Goal: Transaction & Acquisition: Purchase product/service

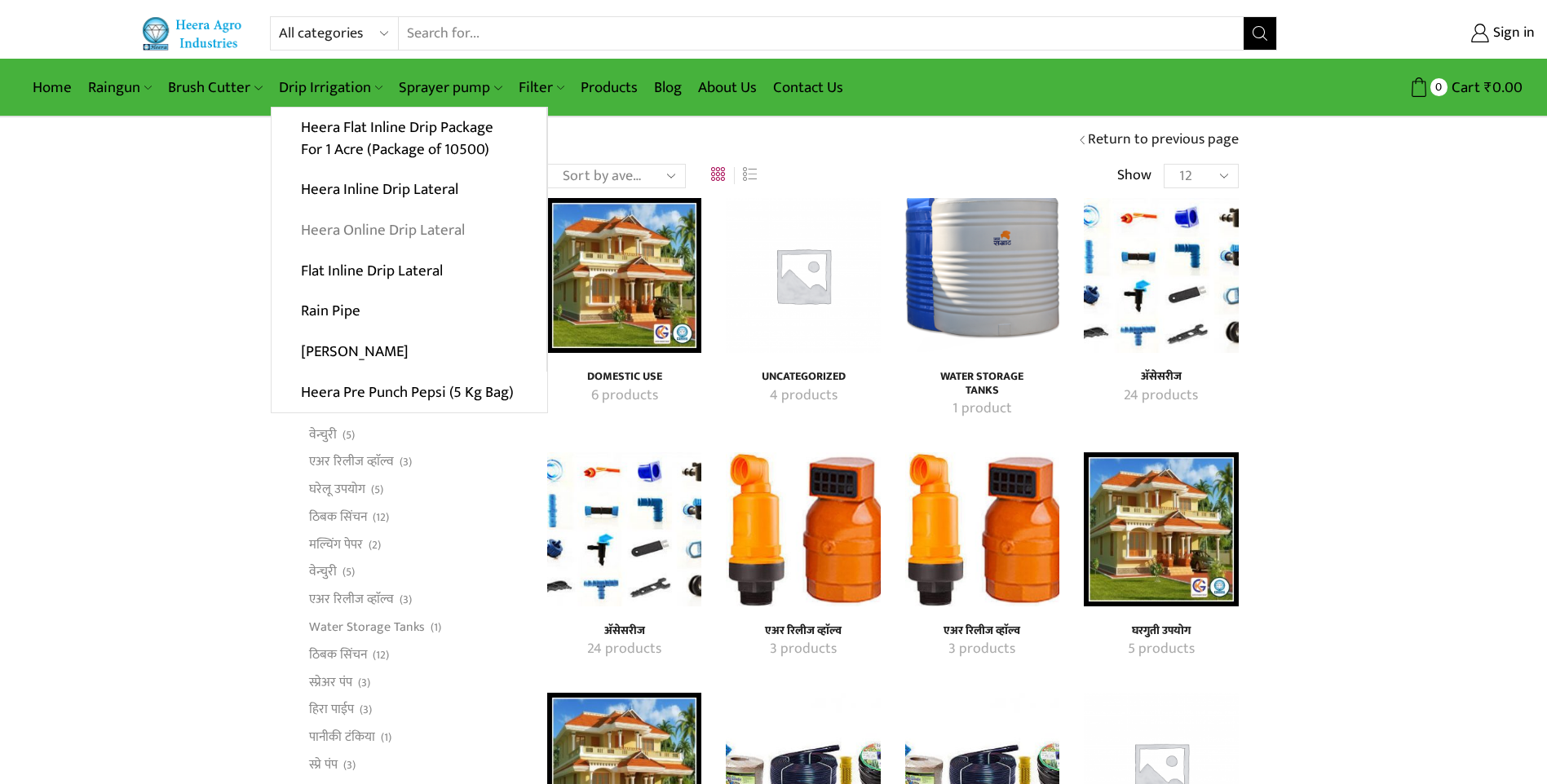
click at [378, 230] on link "Heera Online Drip Lateral" at bounding box center [408, 230] width 275 height 41
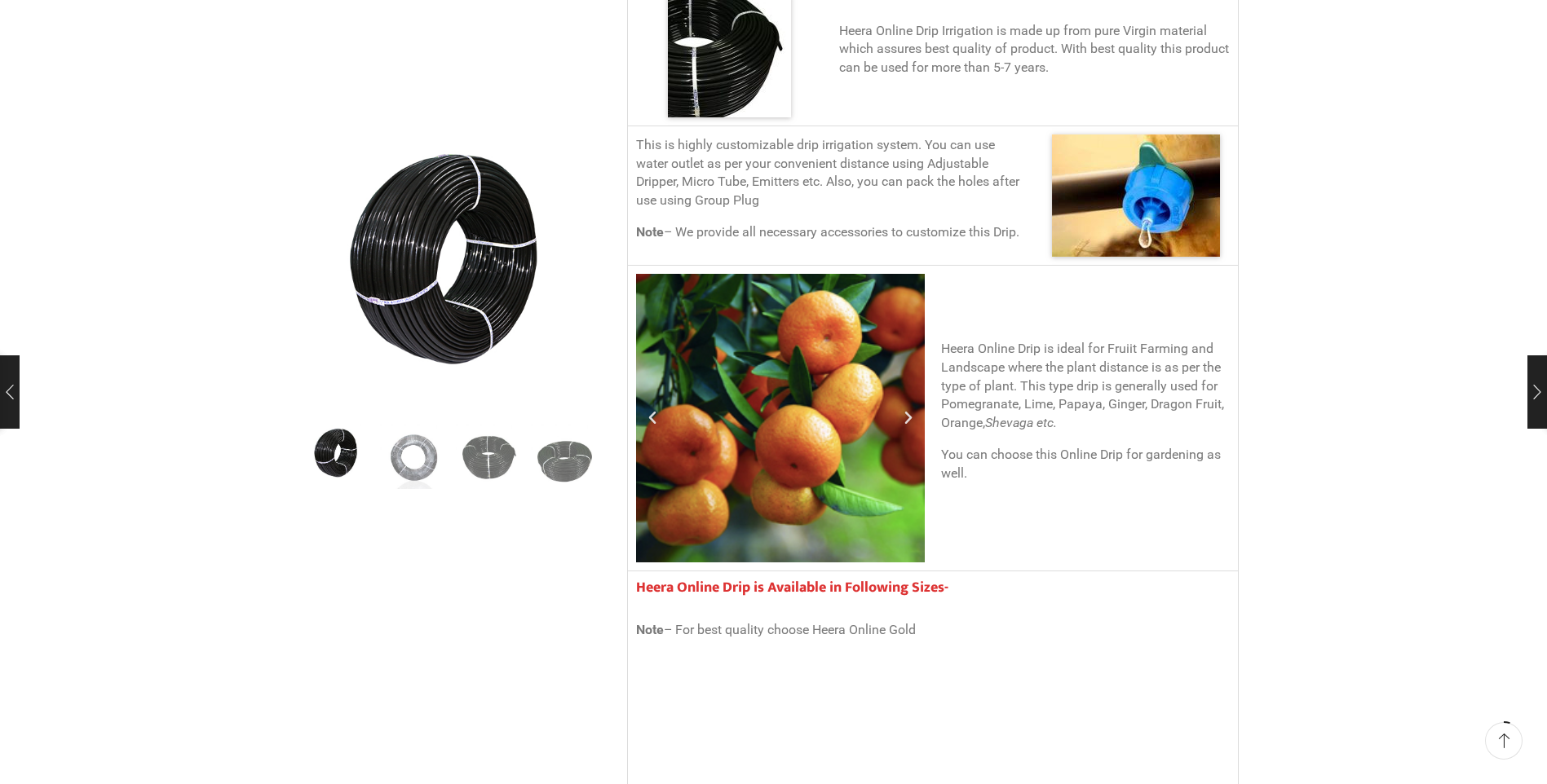
scroll to position [1223, 0]
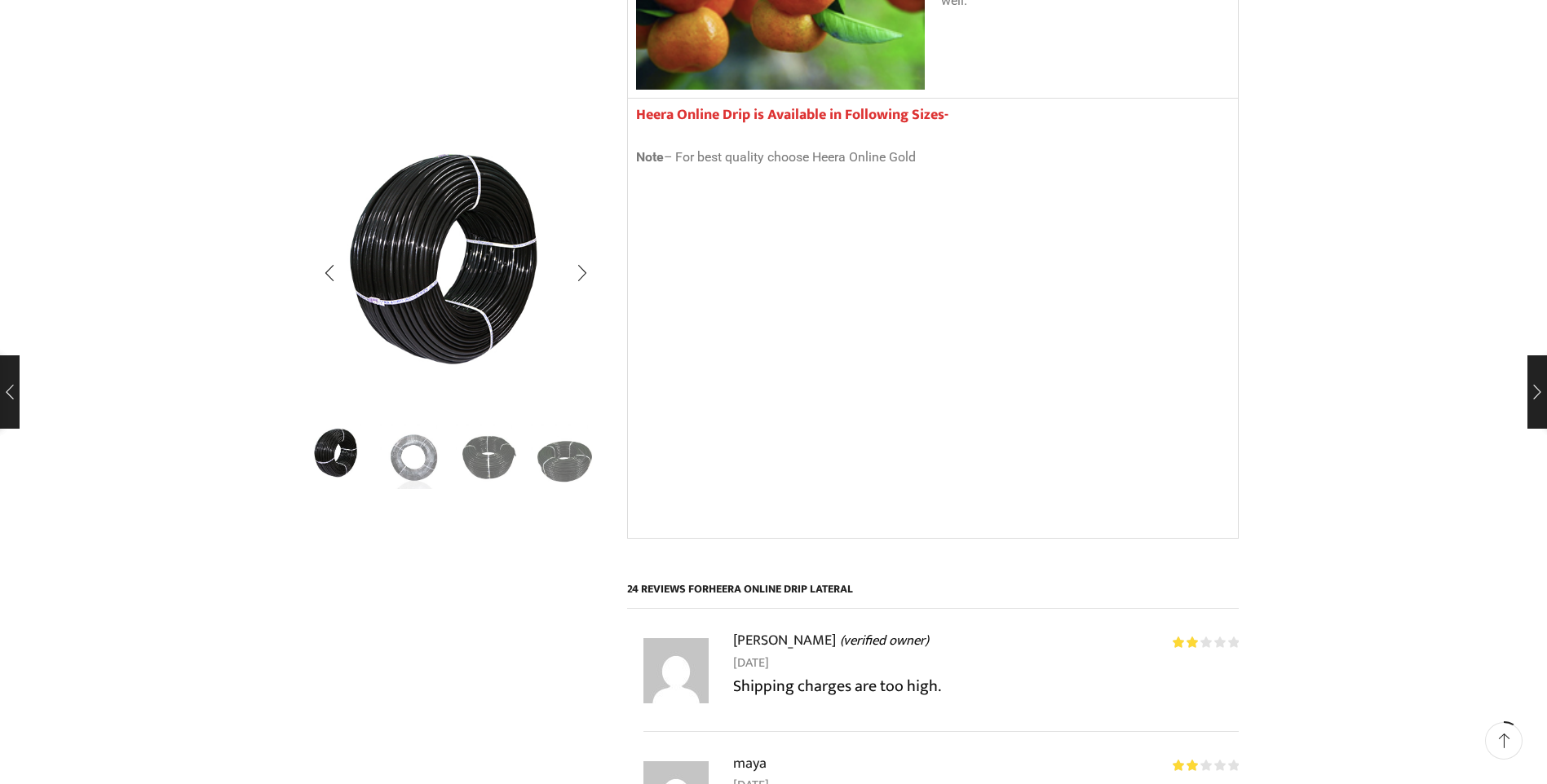
click at [577, 474] on div "Next slide" at bounding box center [583, 457] width 41 height 41
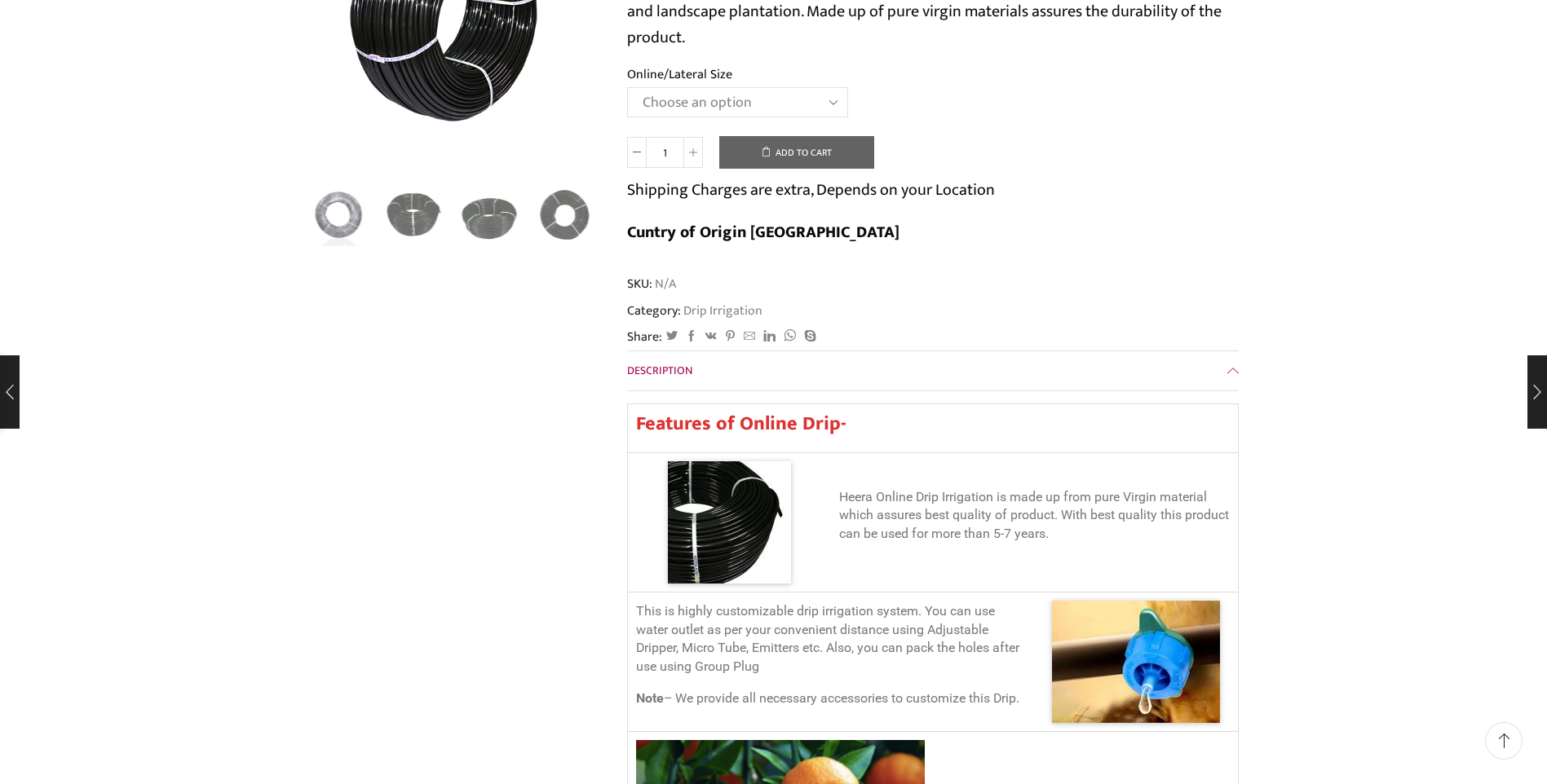
scroll to position [0, 0]
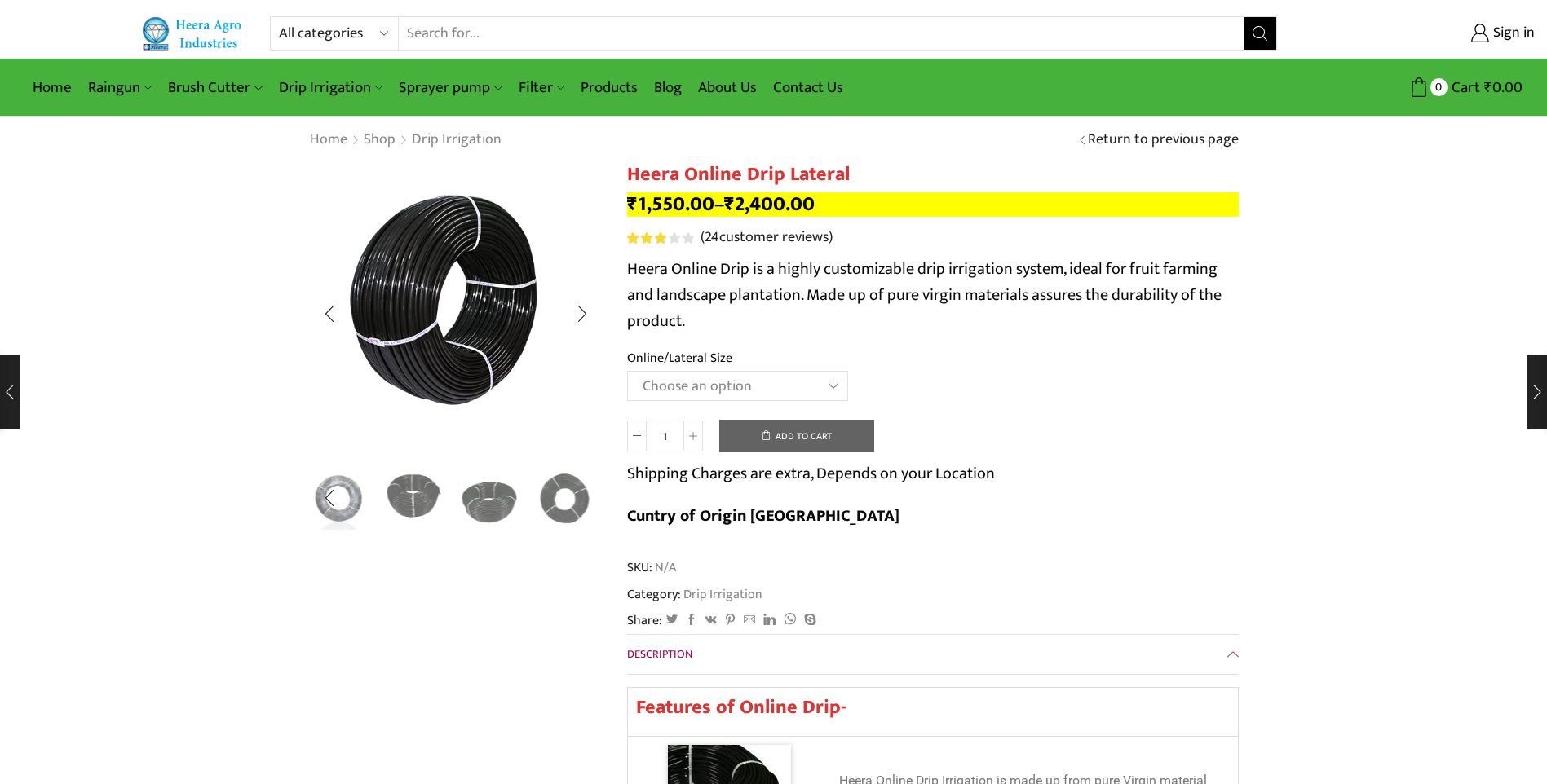
click at [415, 494] on img "3 / 5" at bounding box center [414, 497] width 68 height 68
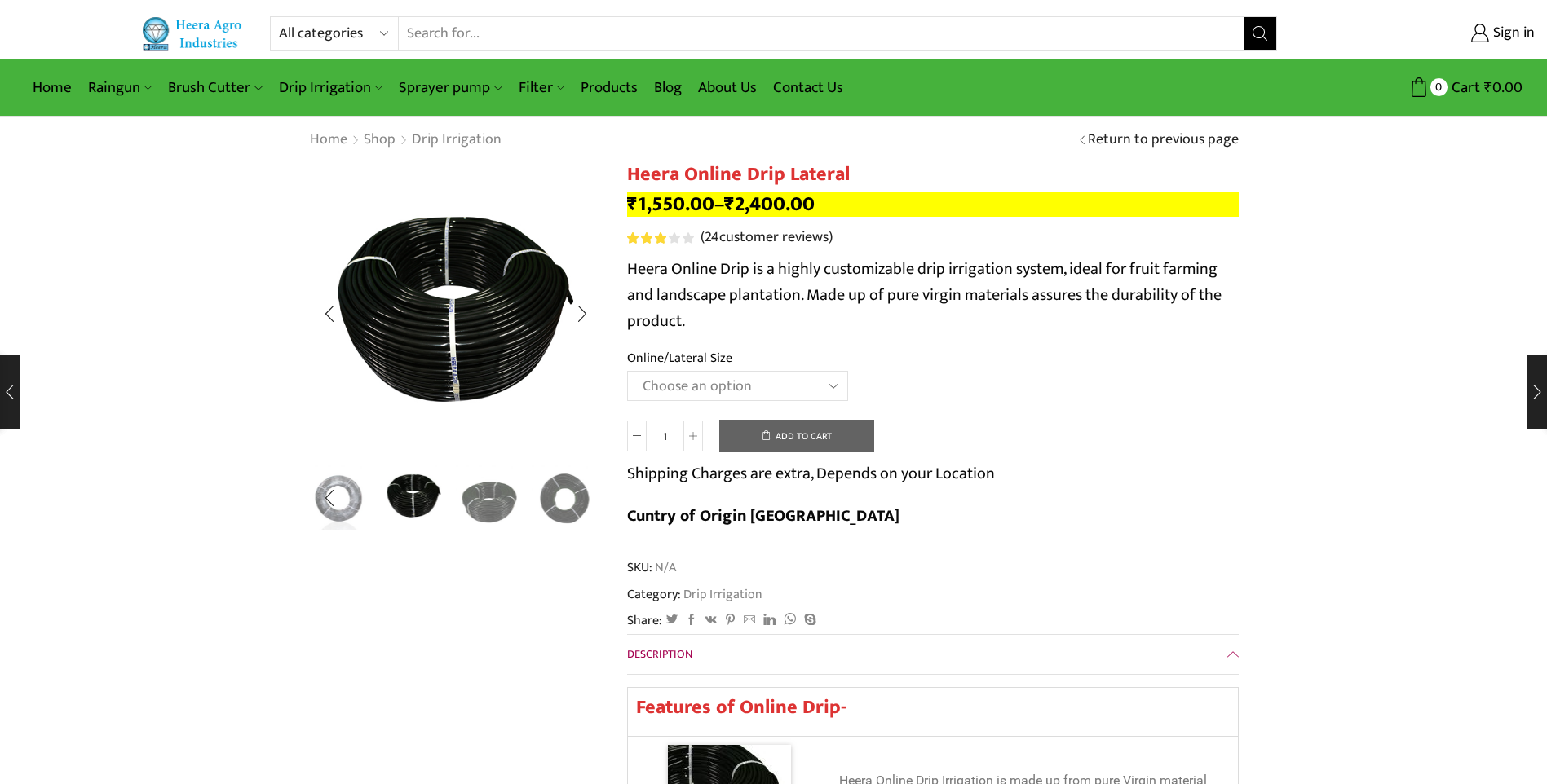
click at [447, 506] on ul at bounding box center [375, 498] width 293 height 66
click at [456, 508] on img "4 / 5" at bounding box center [490, 497] width 68 height 68
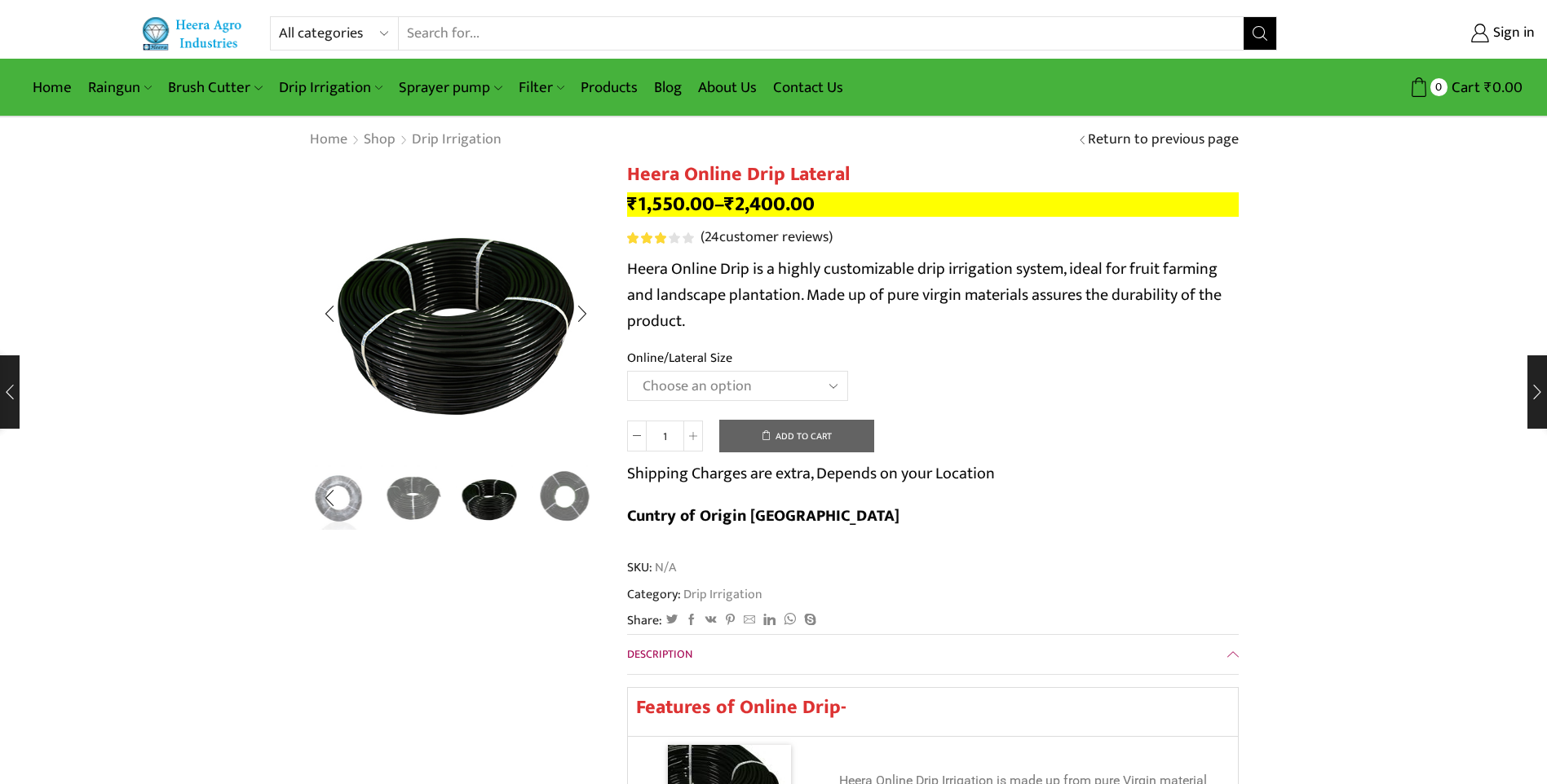
click at [543, 507] on img "5 / 5" at bounding box center [565, 497] width 68 height 68
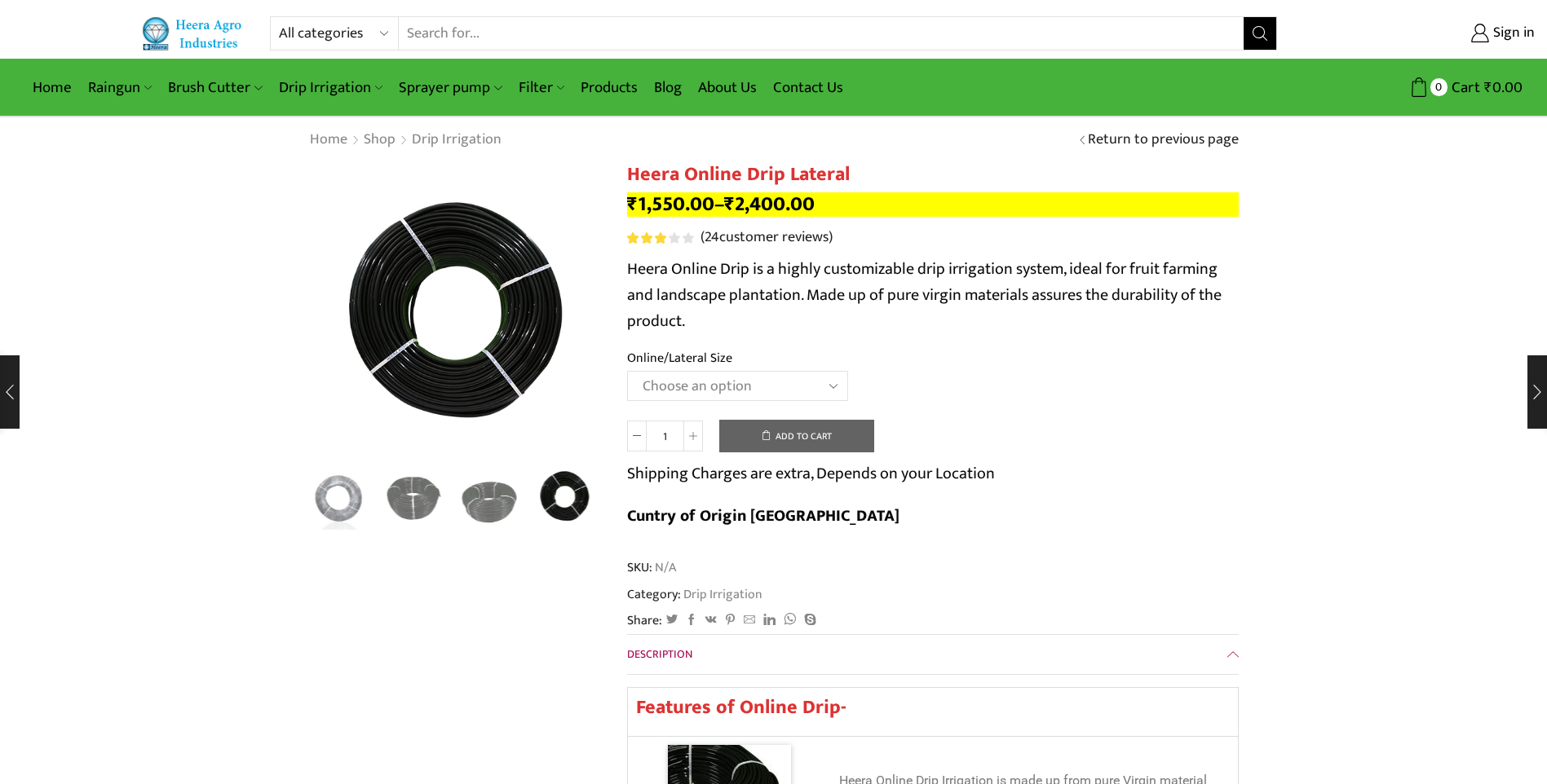
click at [836, 383] on select "Choose an option Heera Online 16MM Heera Online GOLD 16MM Heera Online 12MM Hee…" at bounding box center [737, 385] width 221 height 30
click at [627, 371] on select "Choose an option Heera Online 16MM Heera Online GOLD 16MM Heera Online 12MM Hee…" at bounding box center [737, 385] width 221 height 30
select select "Heera Online 12MM"
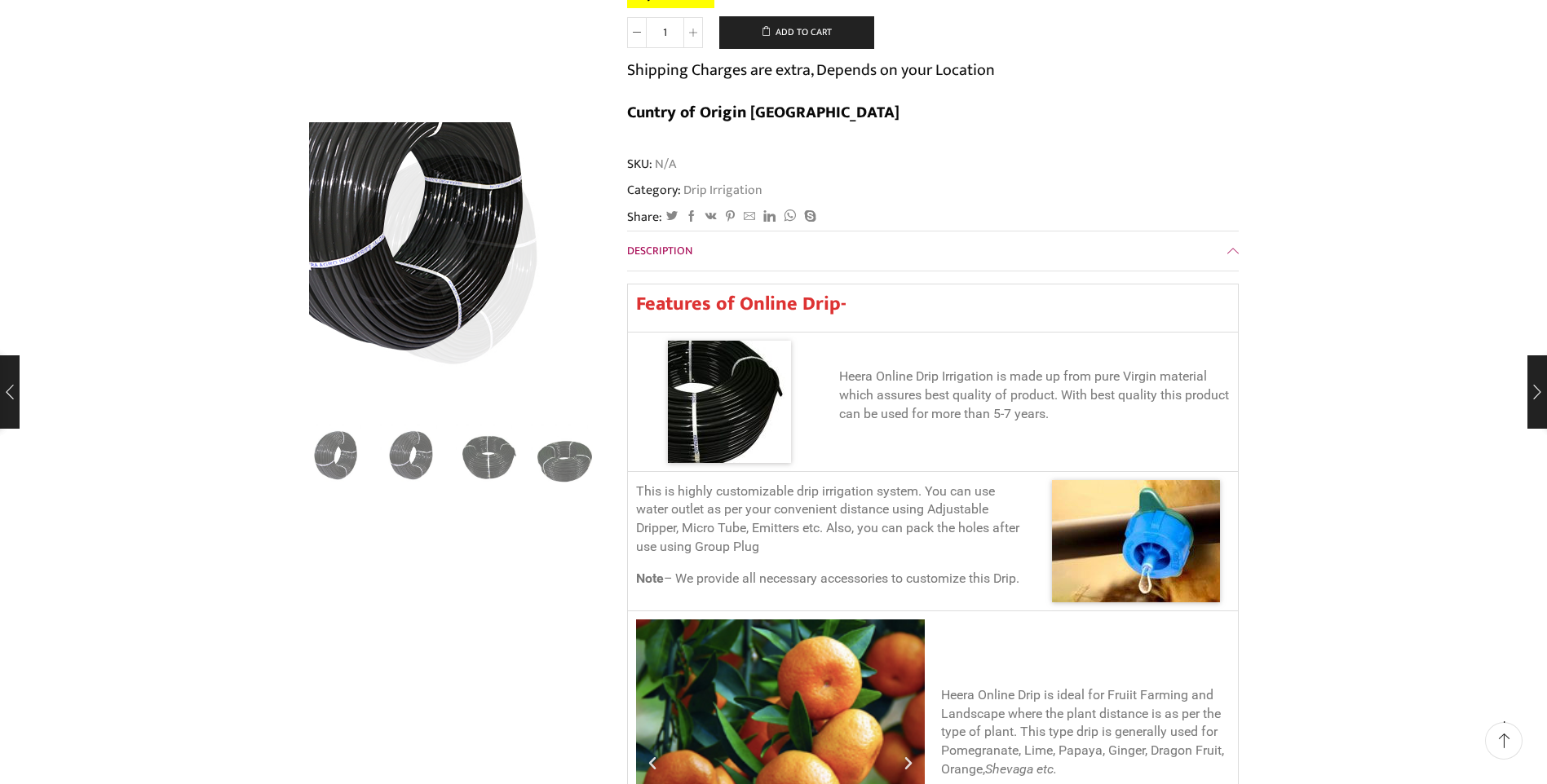
scroll to position [571, 0]
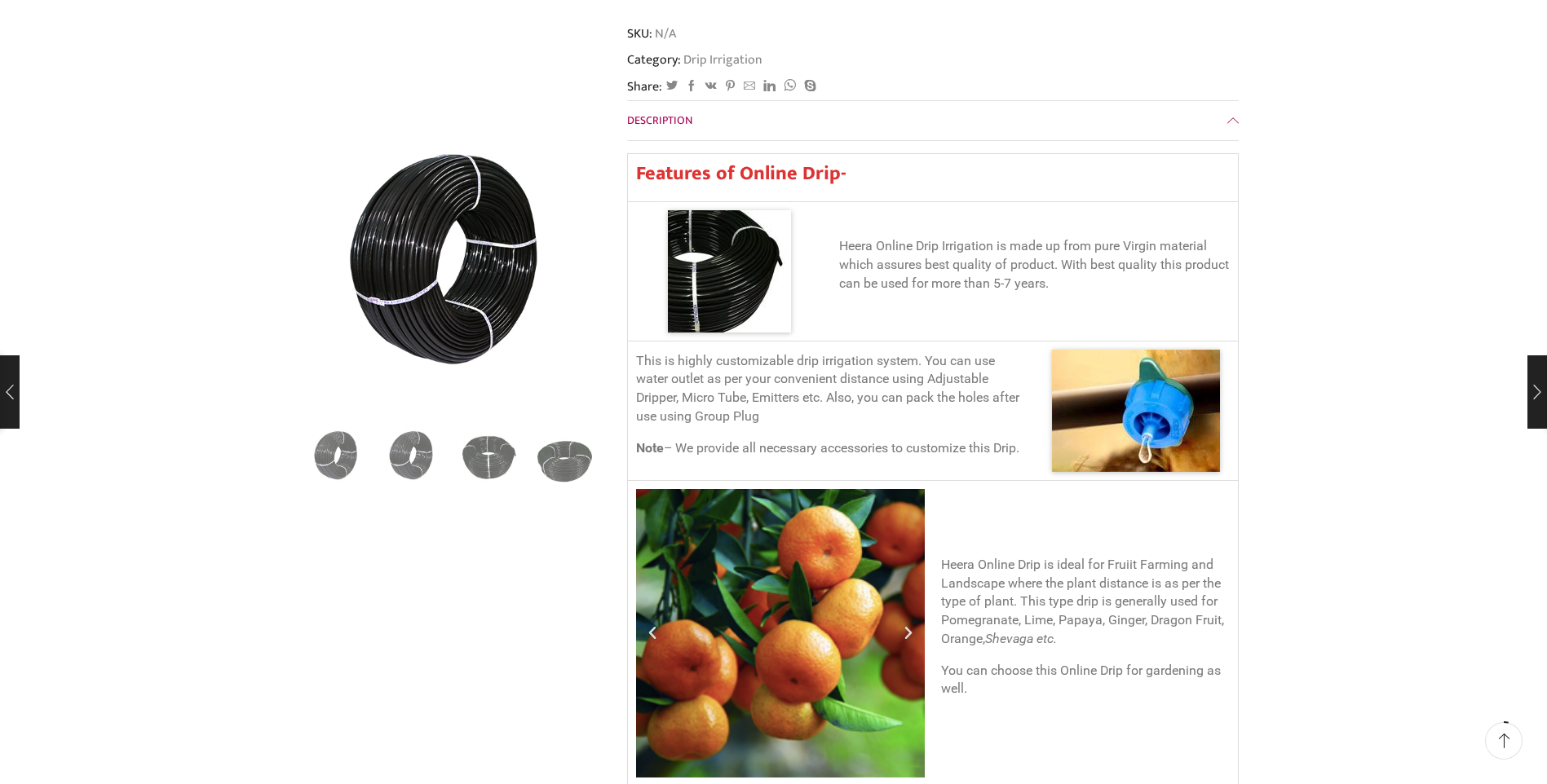
click at [1110, 364] on img at bounding box center [1136, 411] width 168 height 122
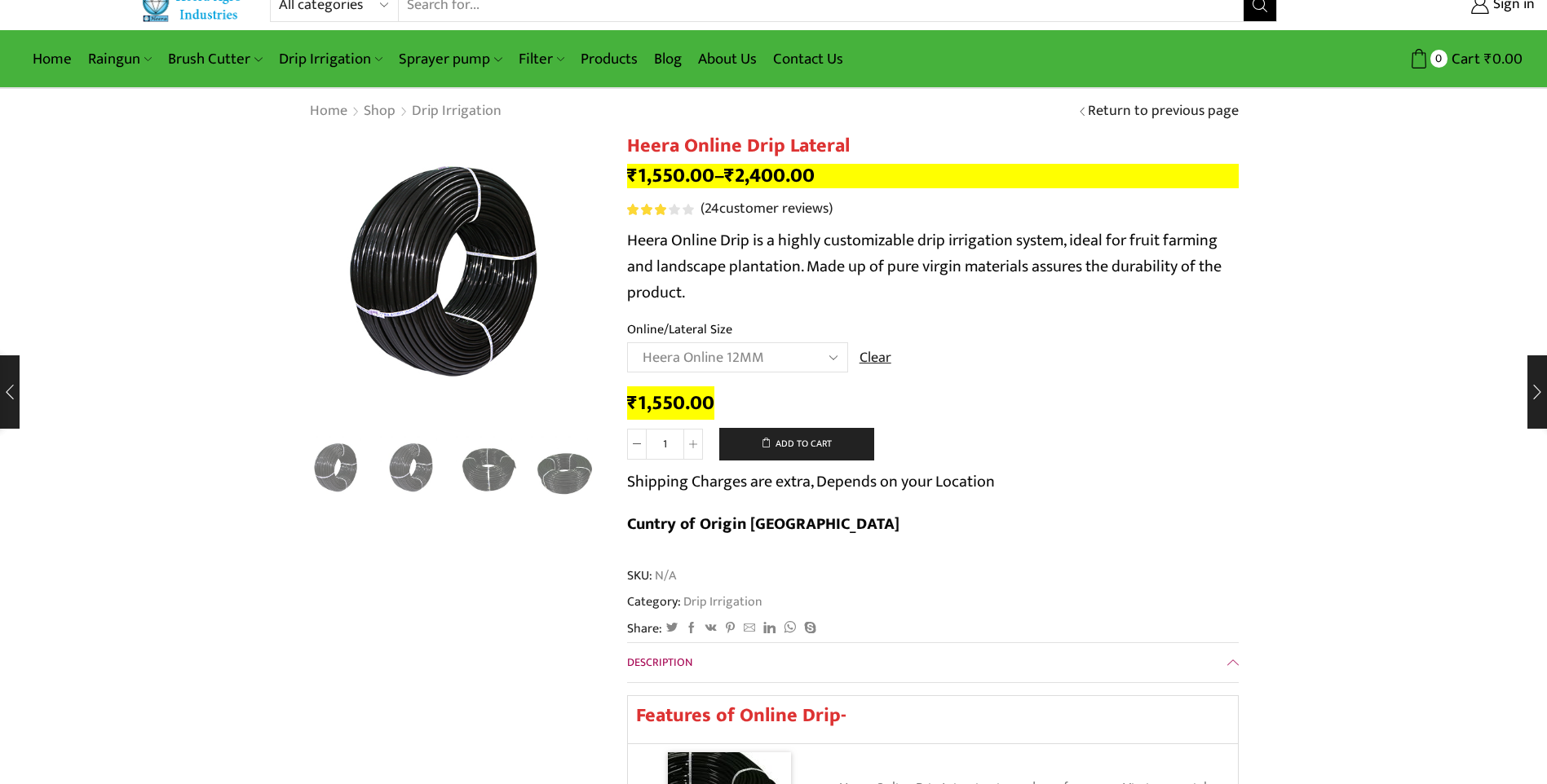
scroll to position [0, 0]
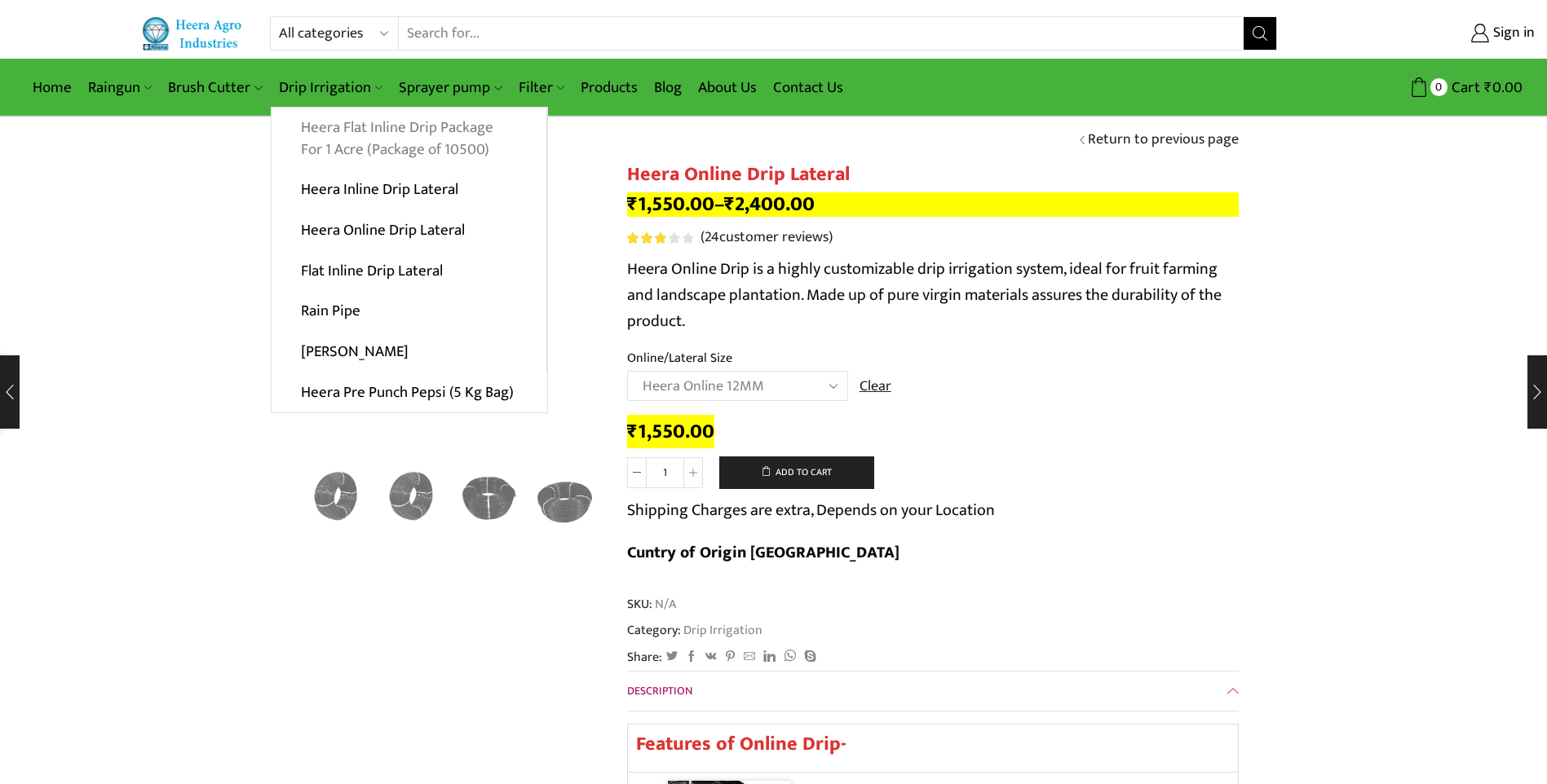
click at [416, 145] on link "Heera Flat Inline Drip Package For 1 Acre (Package of 10500)" at bounding box center [408, 139] width 275 height 63
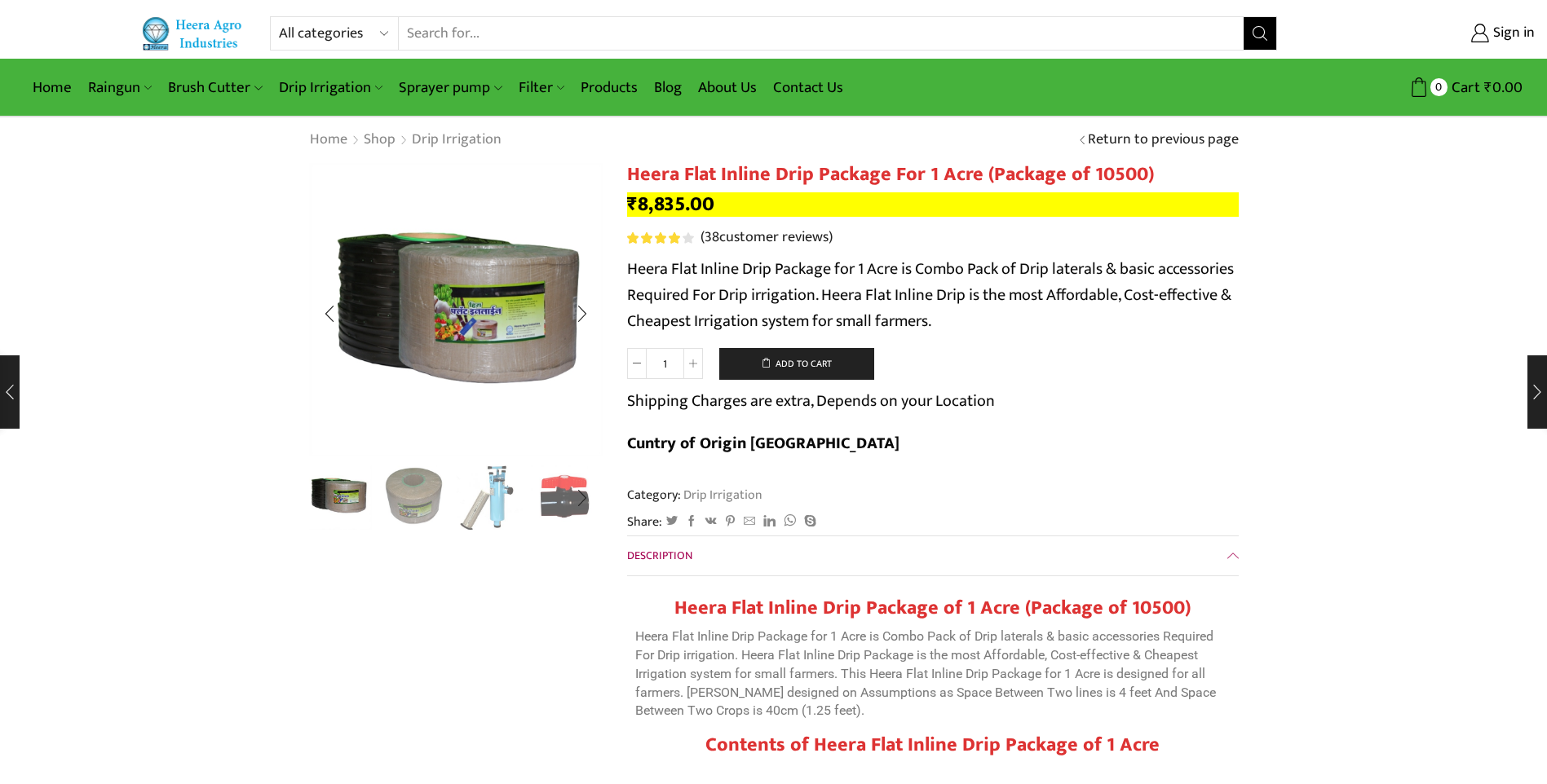
click at [410, 503] on img "2 / 10" at bounding box center [414, 497] width 68 height 68
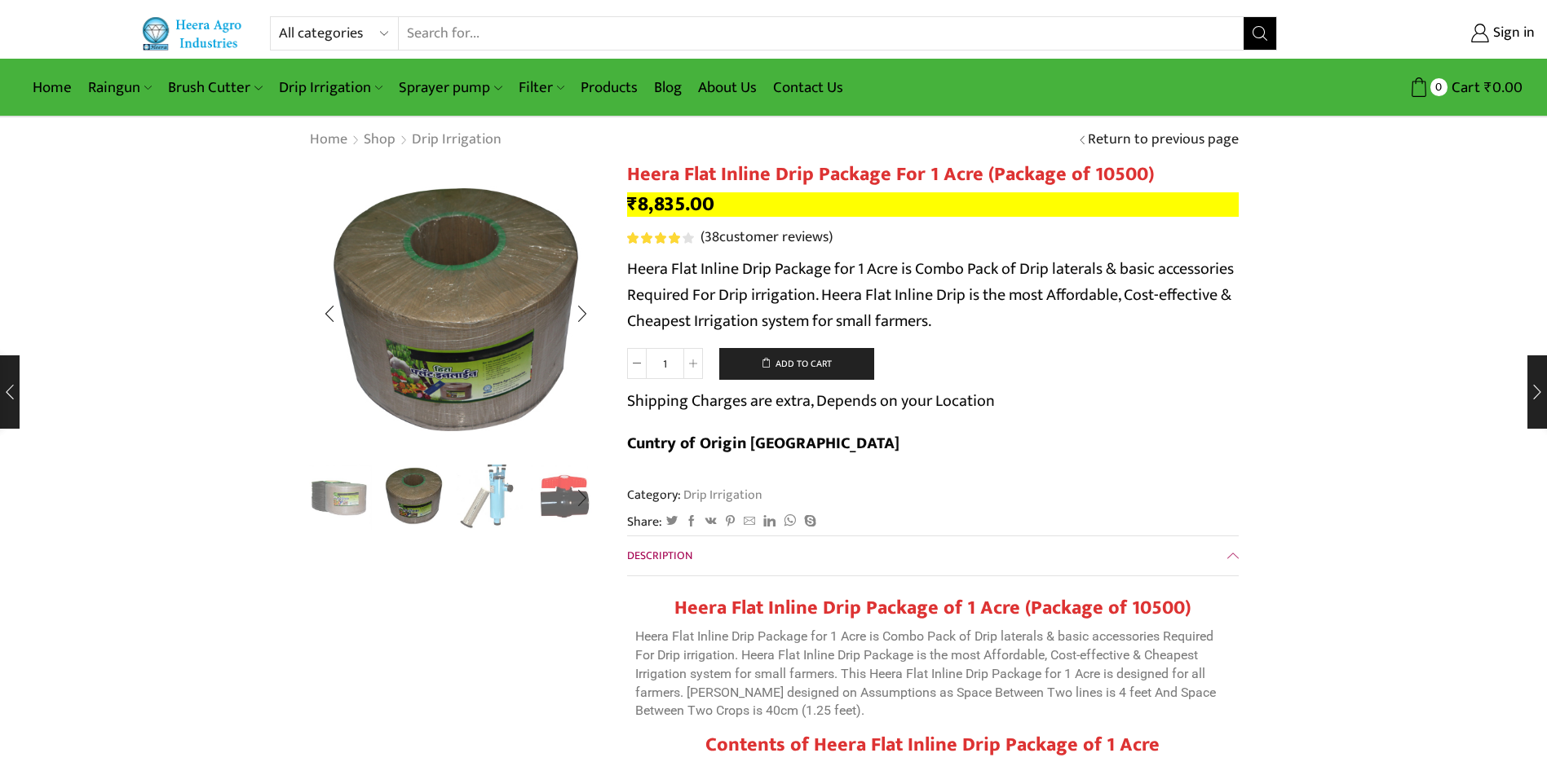
click at [481, 502] on img "3 / 10" at bounding box center [490, 497] width 68 height 68
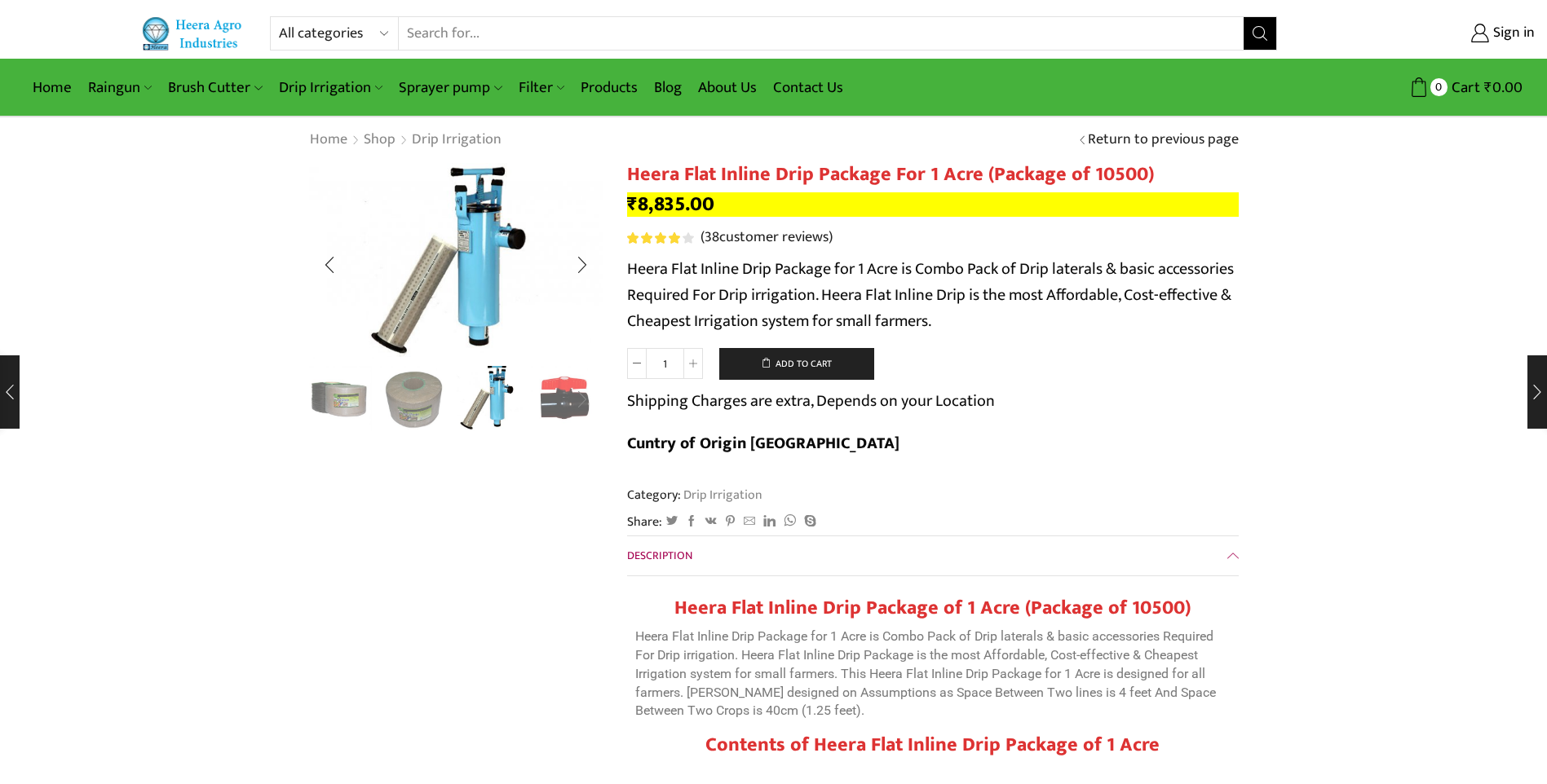
click at [572, 402] on div "Next slide" at bounding box center [583, 400] width 41 height 41
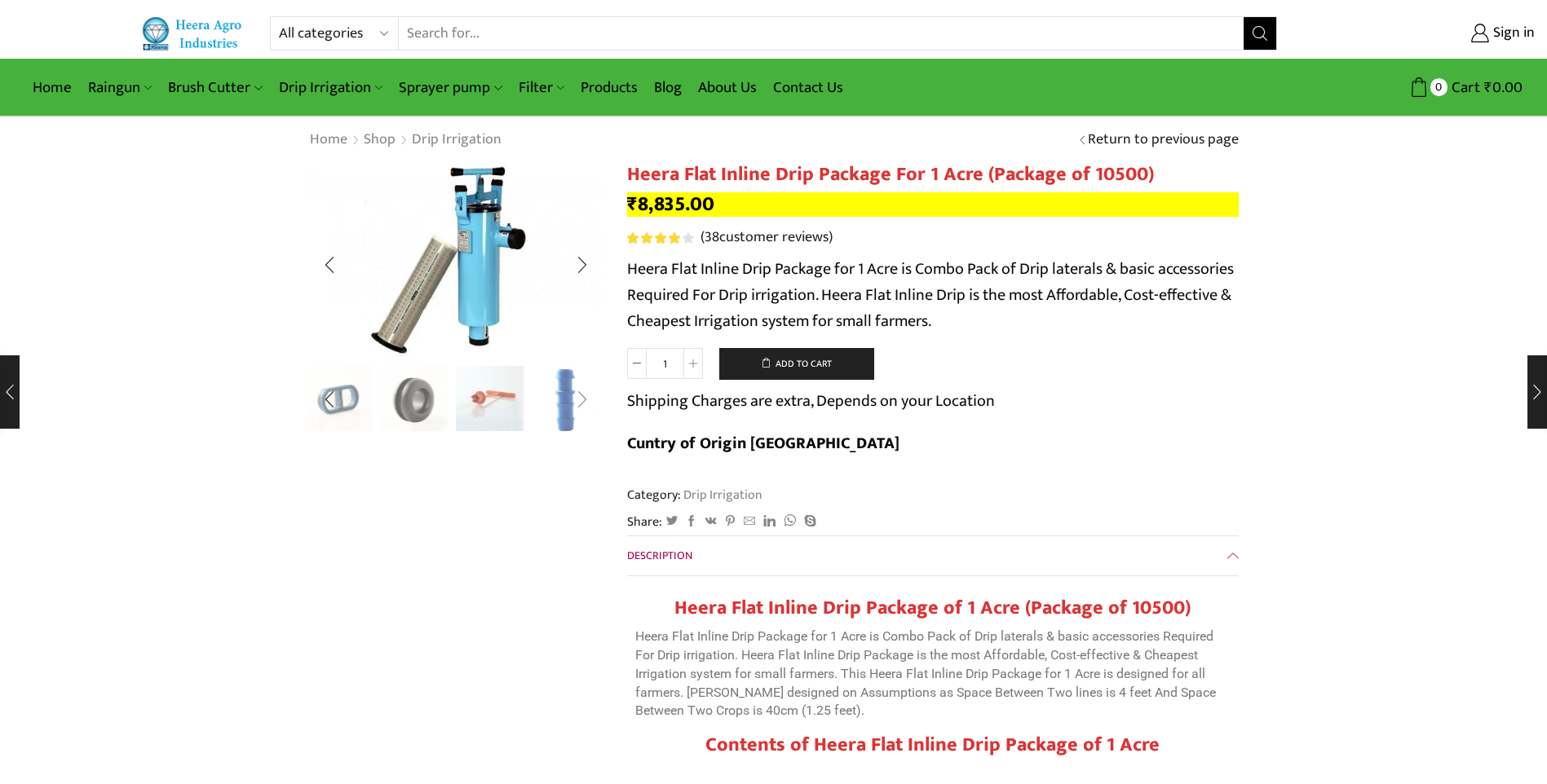
click at [572, 402] on div "Next slide" at bounding box center [583, 400] width 41 height 41
click at [572, 402] on img "10 / 10" at bounding box center [565, 400] width 68 height 68
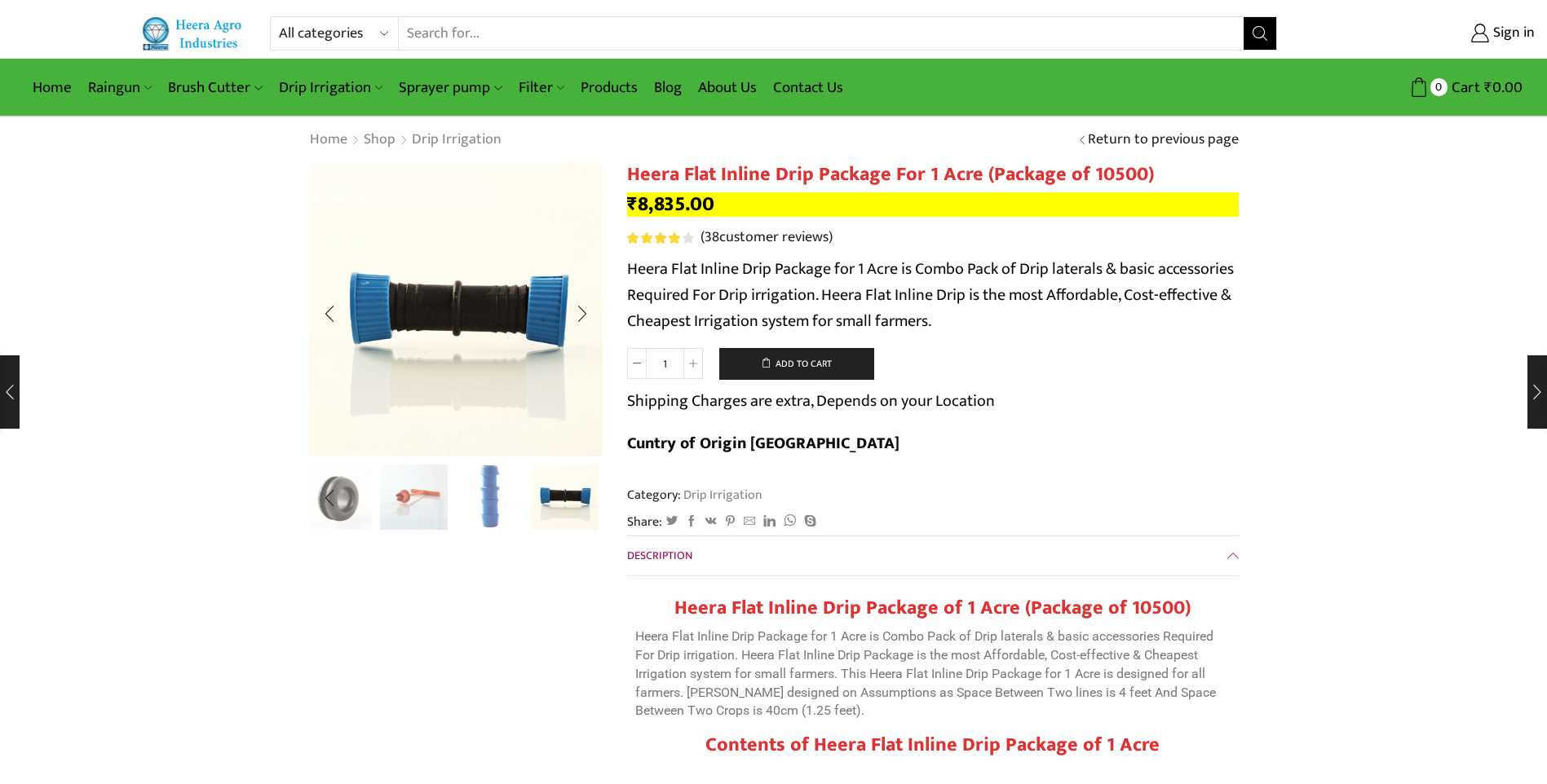
click at [498, 508] on img "9 / 10" at bounding box center [490, 497] width 68 height 68
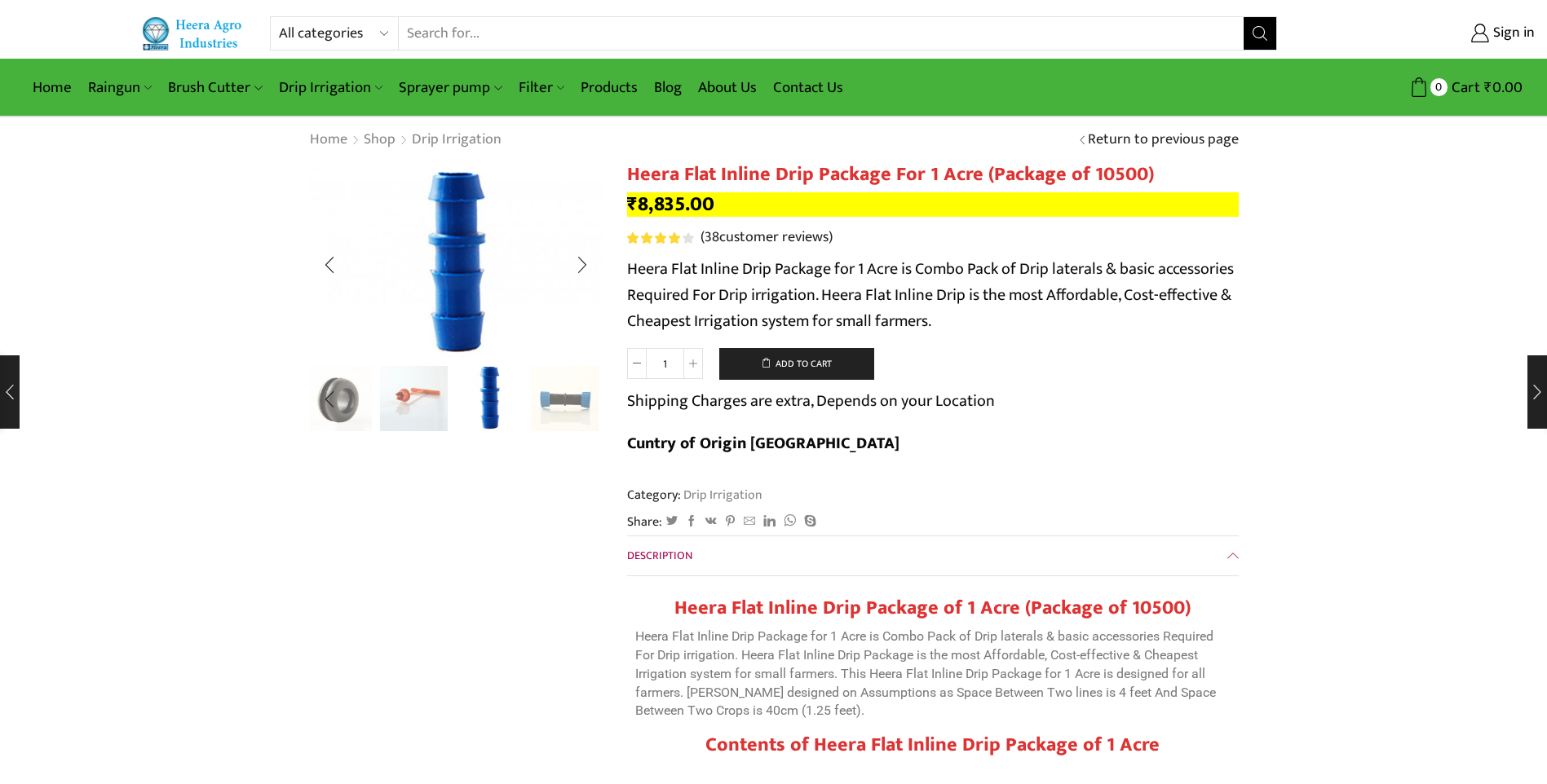
click at [429, 393] on img "8 / 10" at bounding box center [414, 398] width 68 height 68
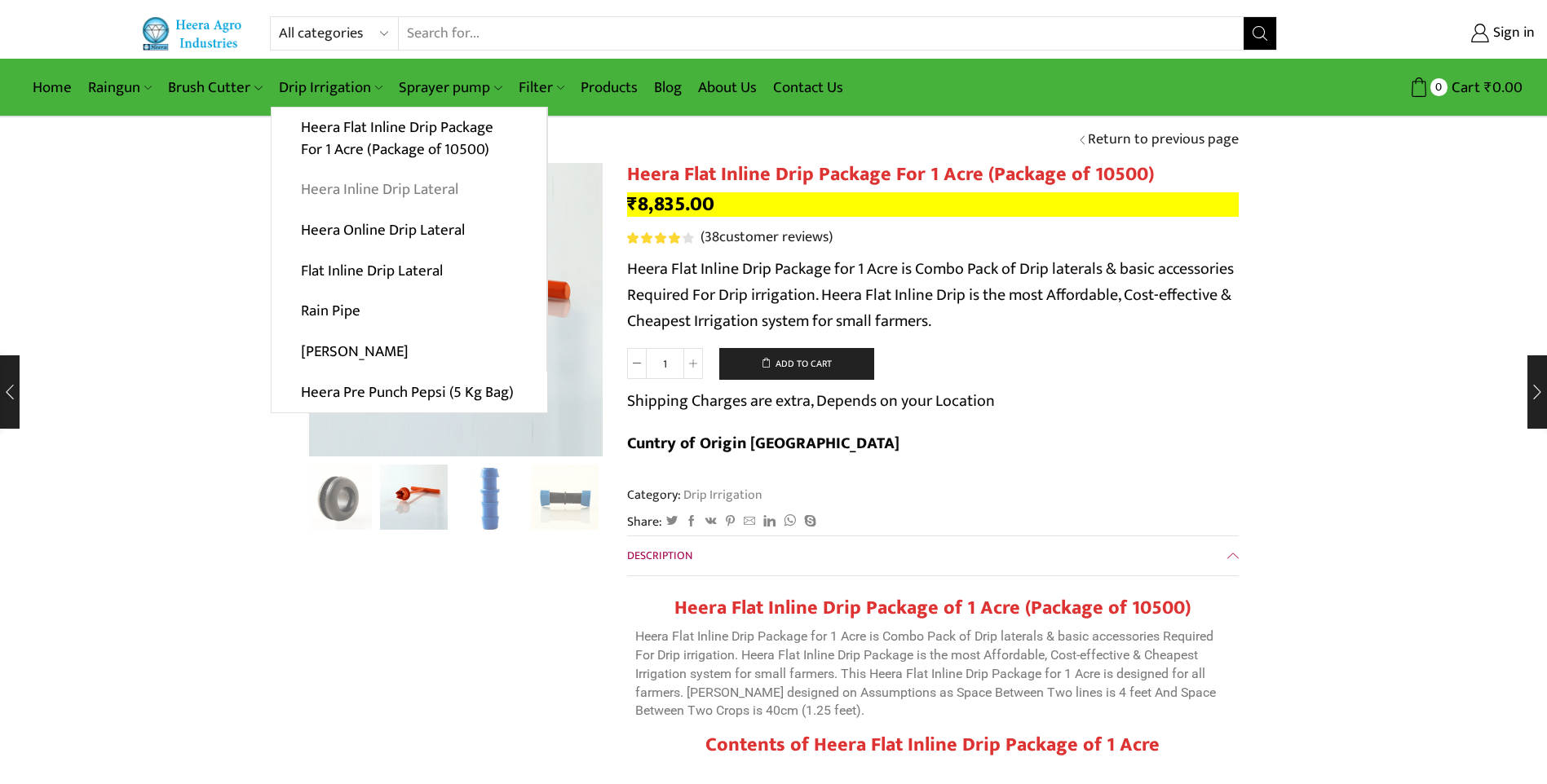
click at [353, 182] on link "Heera Inline Drip Lateral" at bounding box center [408, 190] width 275 height 41
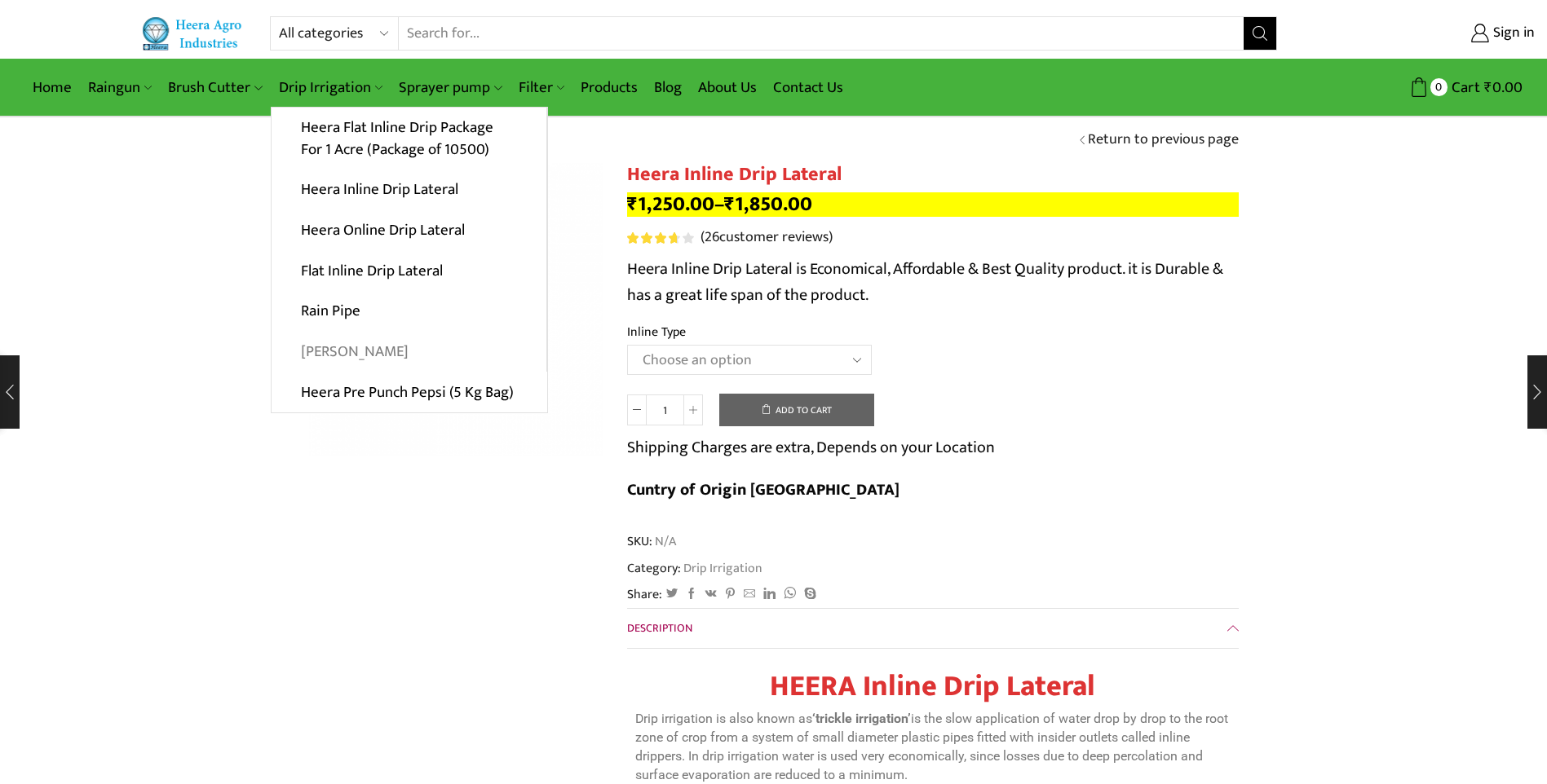
click at [333, 350] on link "[PERSON_NAME]" at bounding box center [408, 352] width 275 height 41
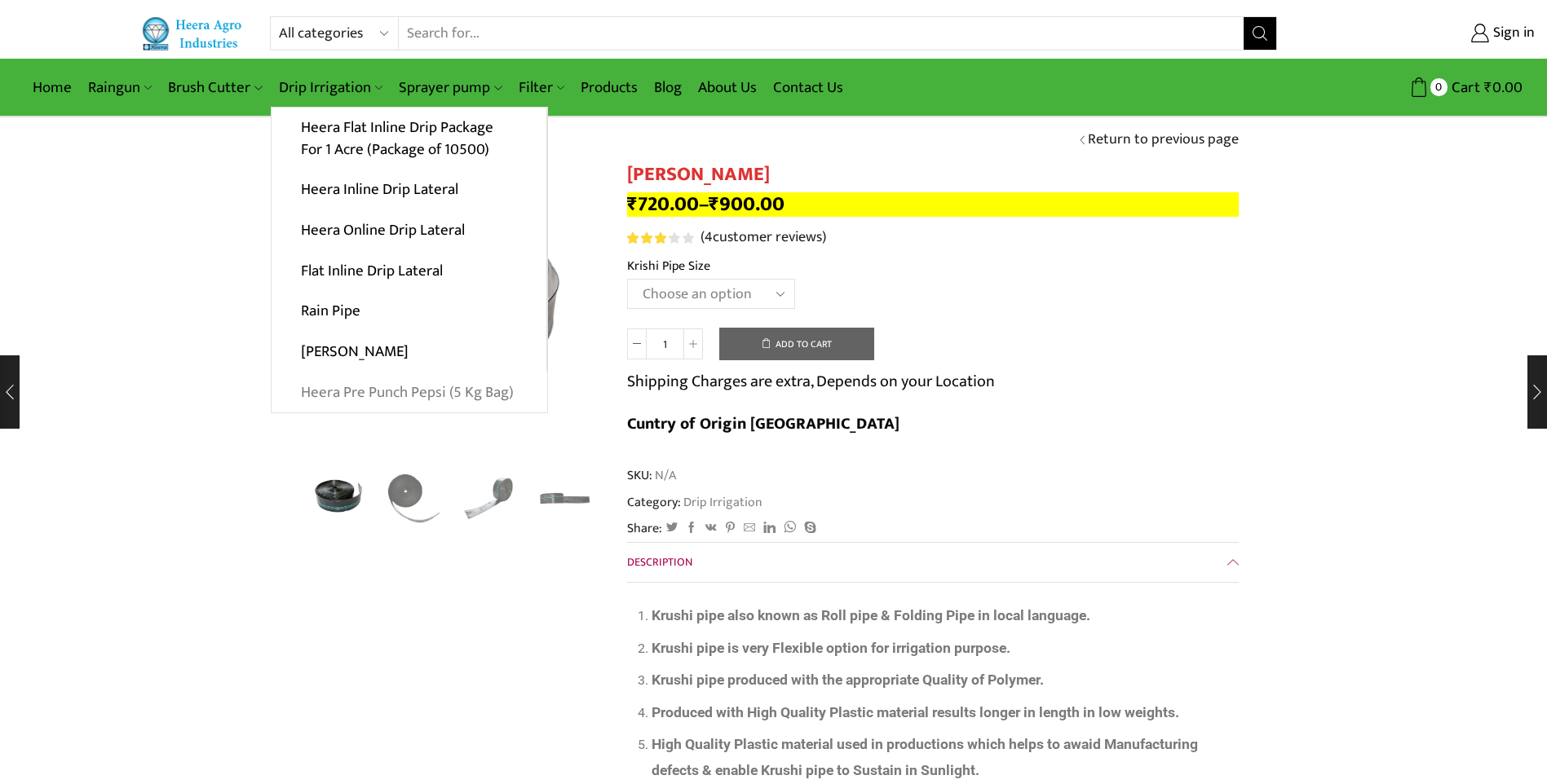
click at [332, 388] on link "Heera Pre Punch Pepsi (5 Kg Bag)" at bounding box center [409, 392] width 276 height 41
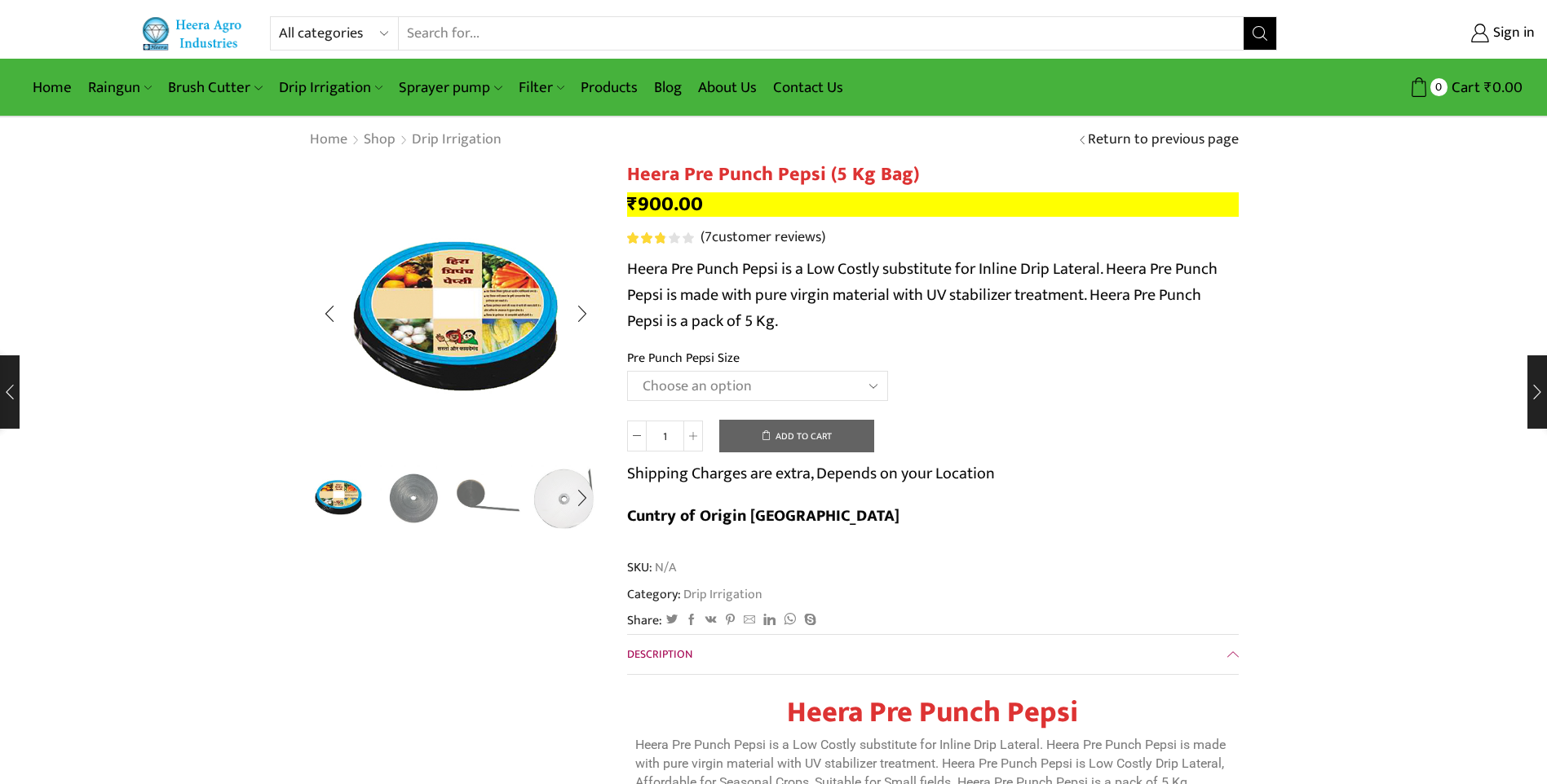
click at [469, 491] on img "3 / 5" at bounding box center [490, 497] width 68 height 68
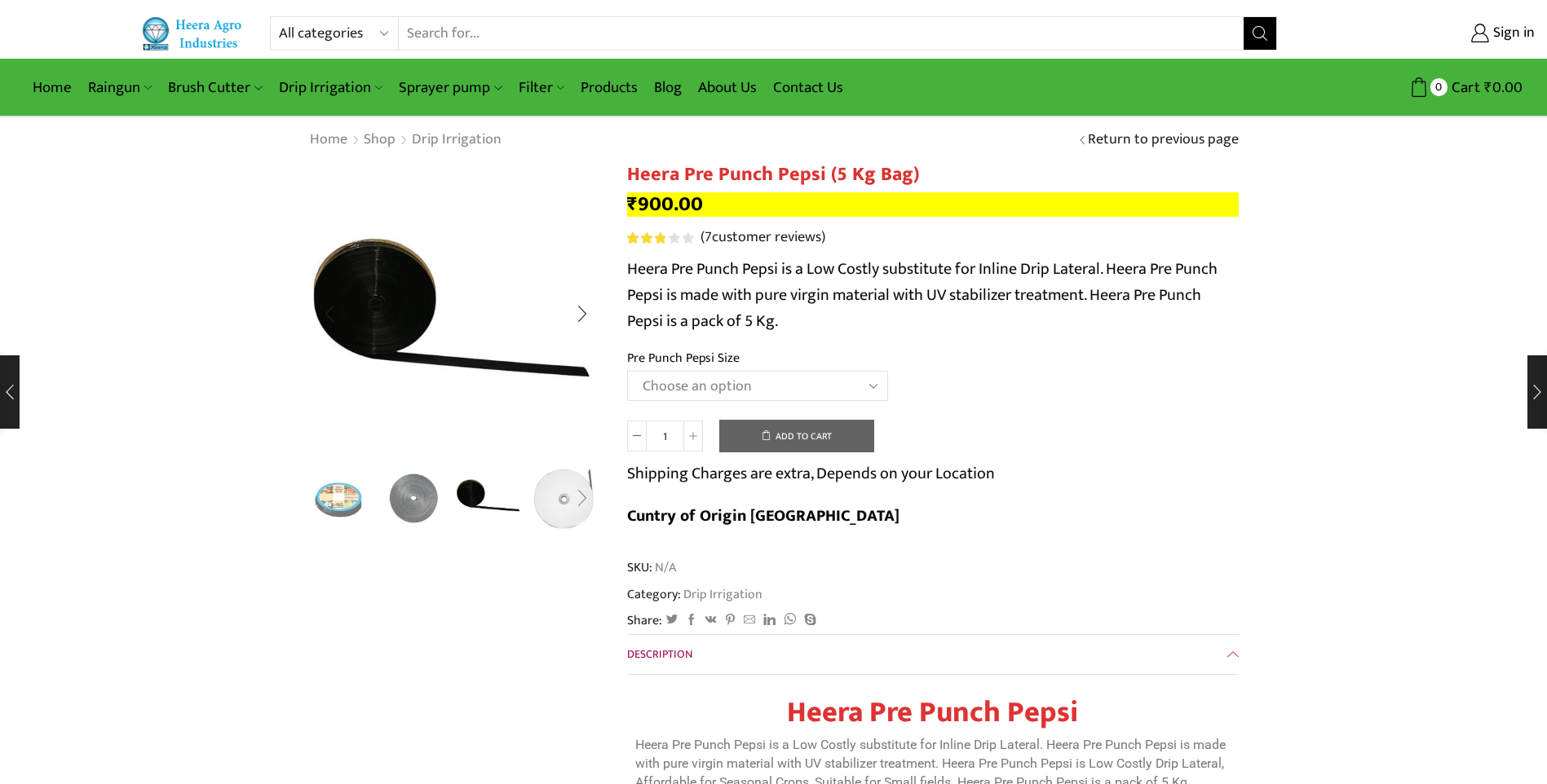
click at [582, 500] on div "Next slide" at bounding box center [583, 498] width 41 height 41
click at [554, 497] on img "5 / 5" at bounding box center [565, 497] width 68 height 68
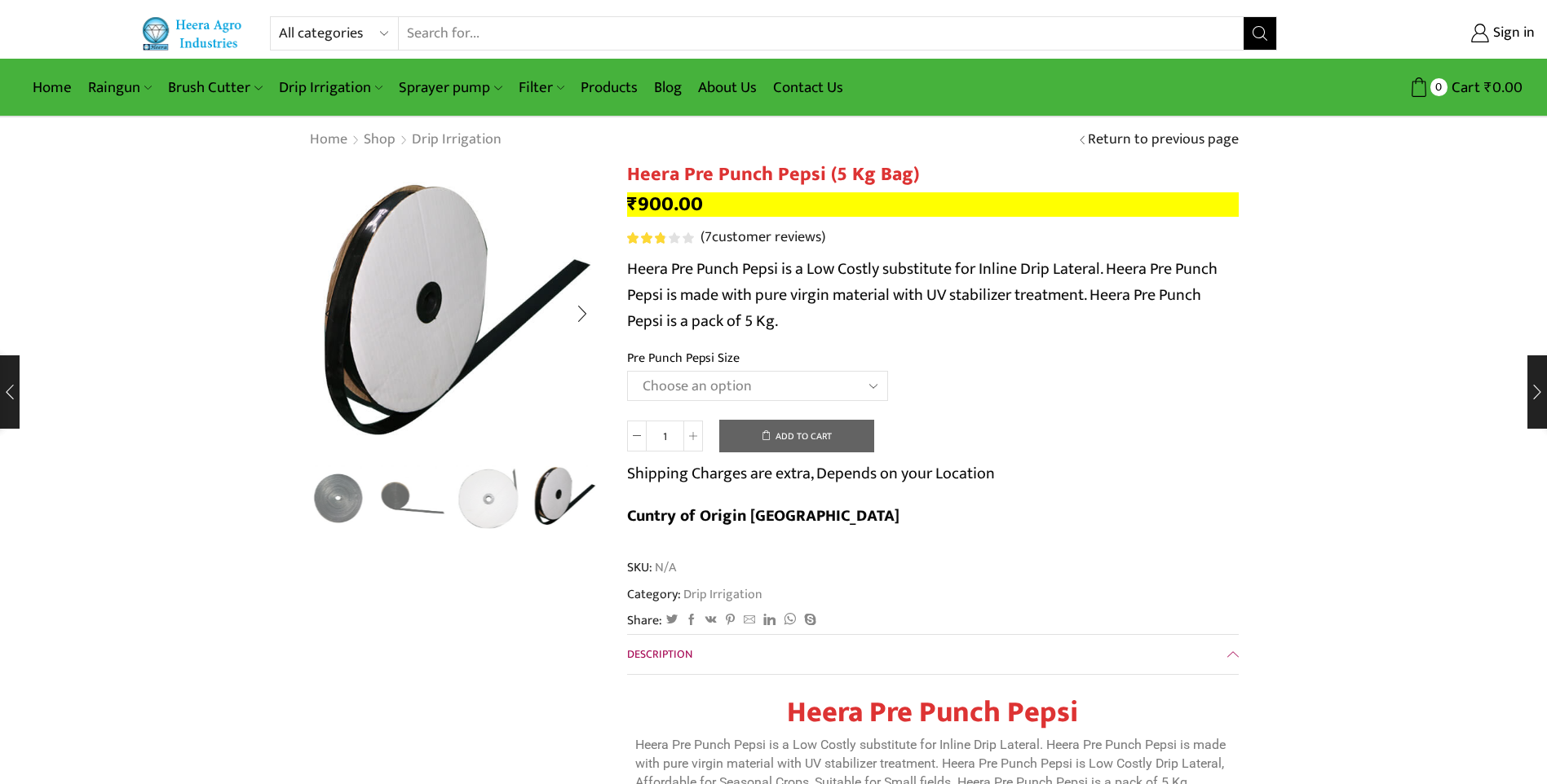
click at [340, 488] on div "Previous slide" at bounding box center [329, 498] width 41 height 41
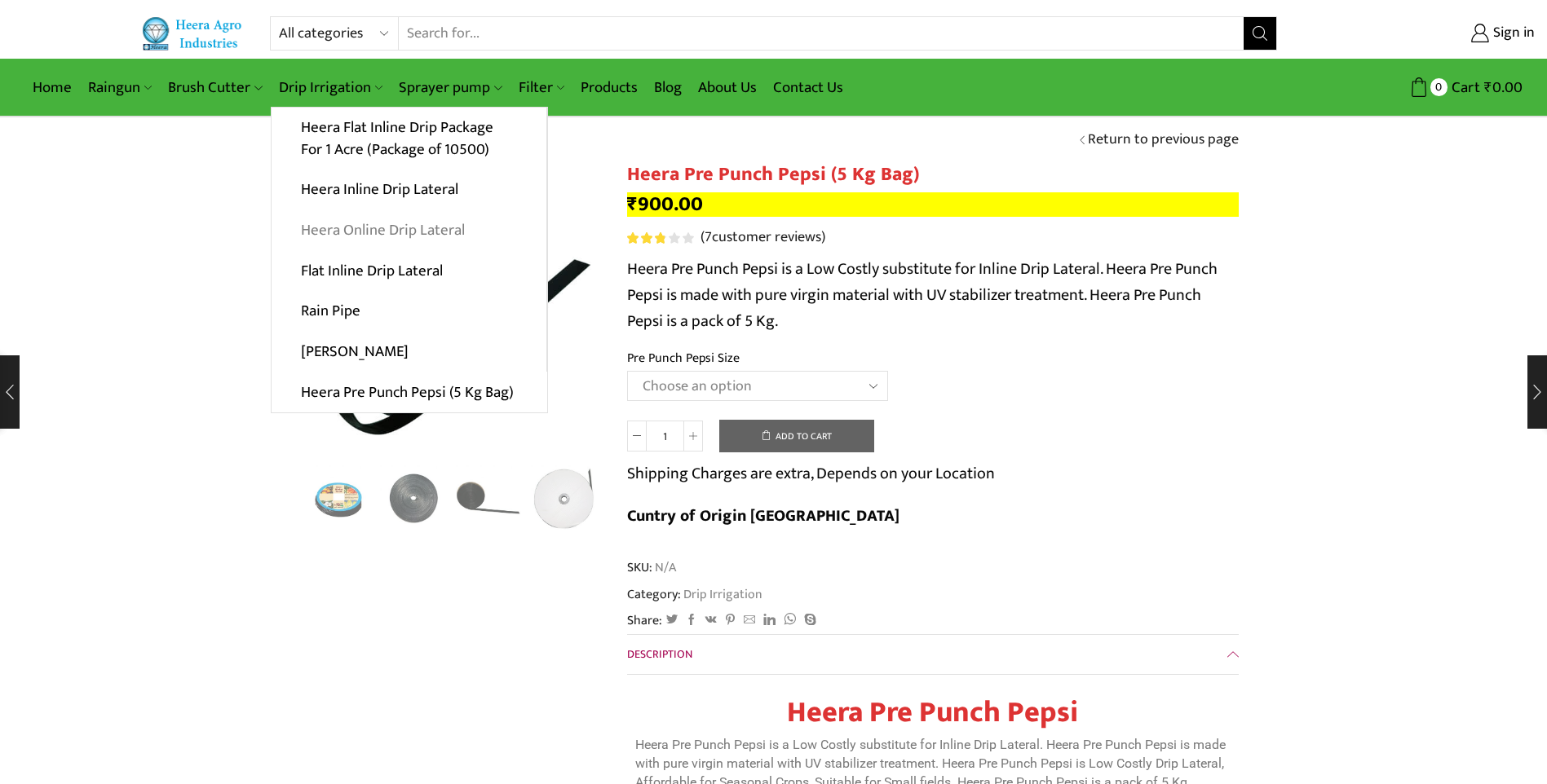
click at [347, 225] on link "Heera Online Drip Lateral" at bounding box center [408, 230] width 275 height 41
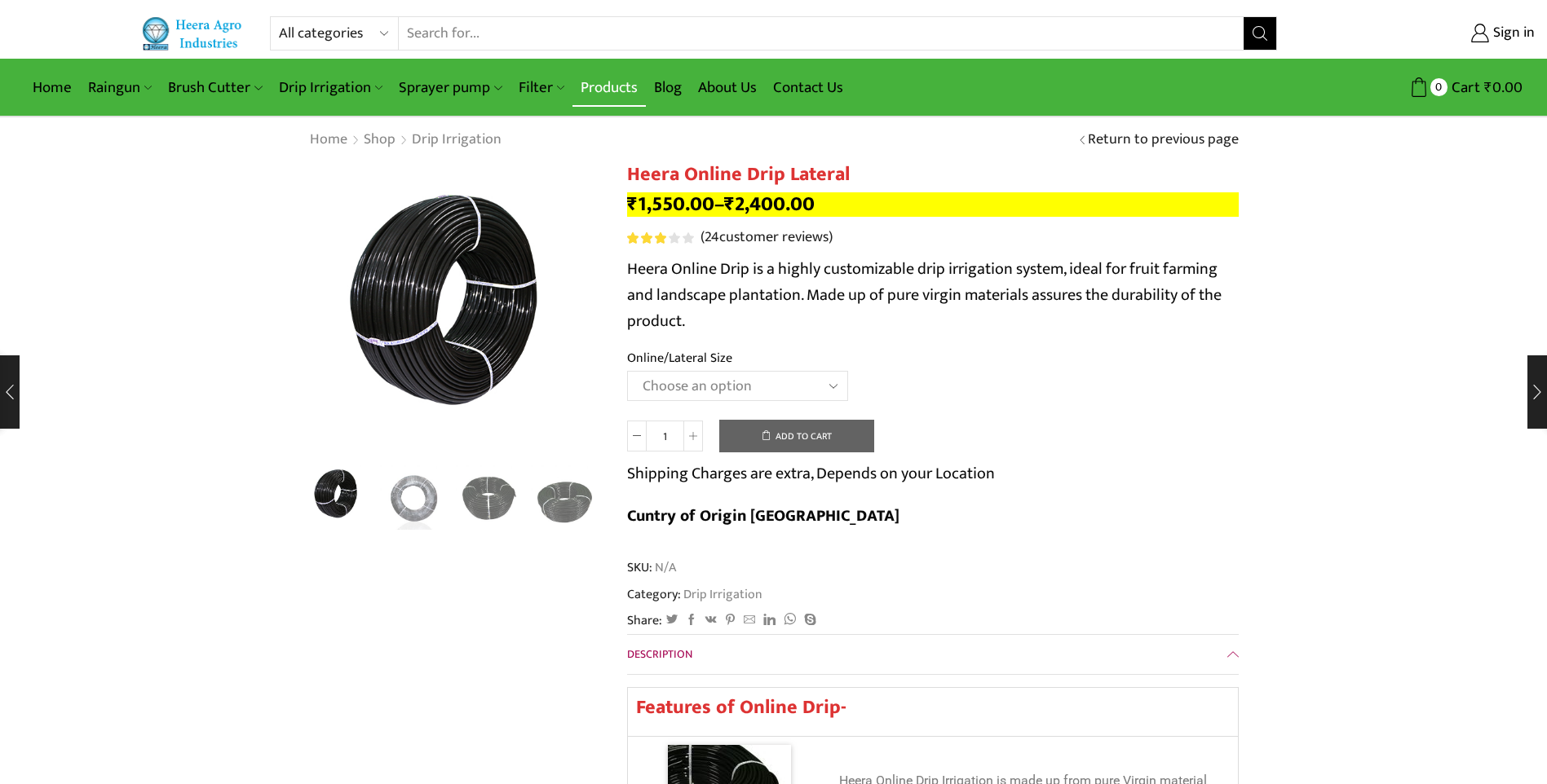
click at [595, 89] on link "Products" at bounding box center [609, 88] width 73 height 38
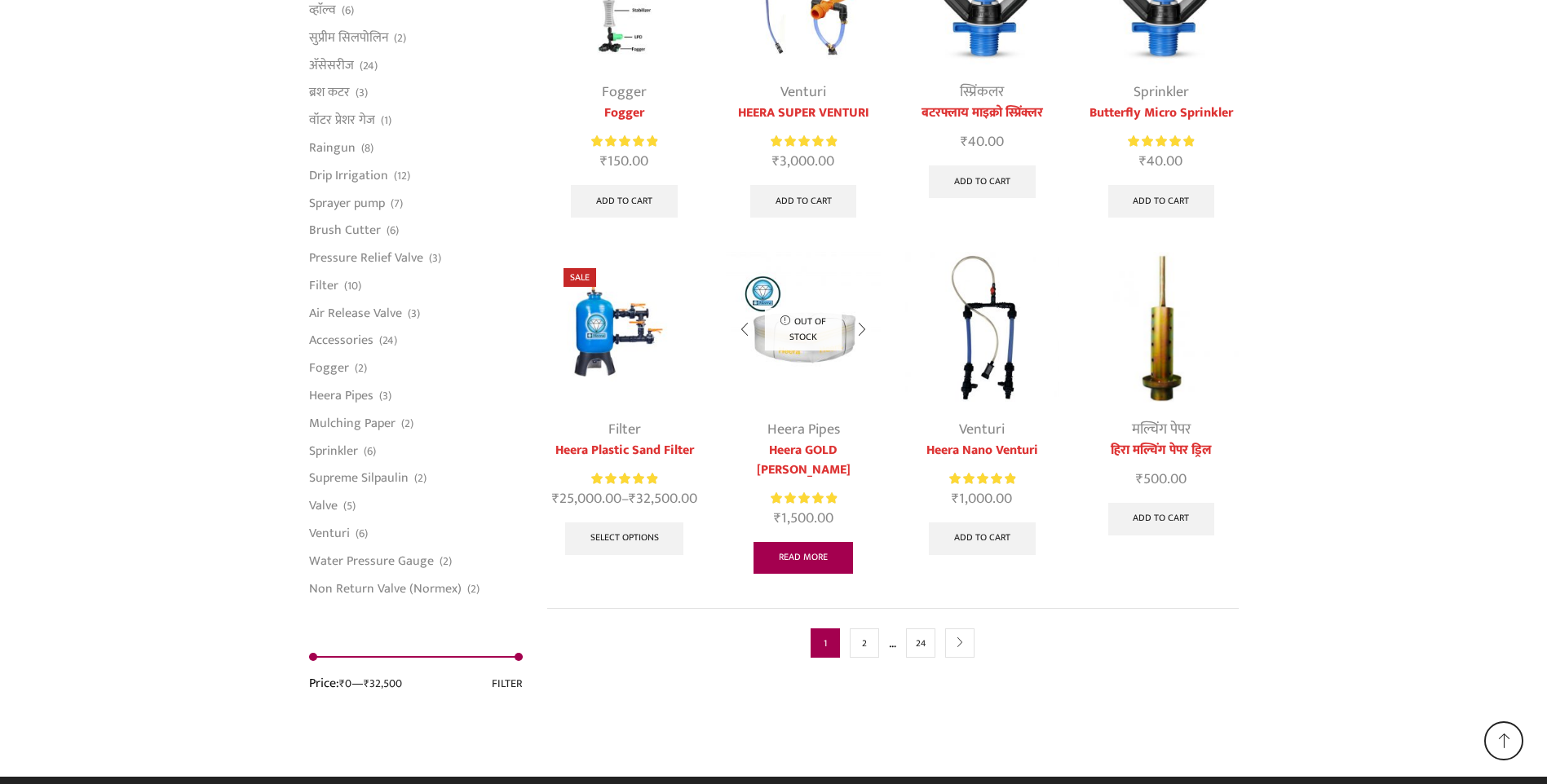
scroll to position [4031, 0]
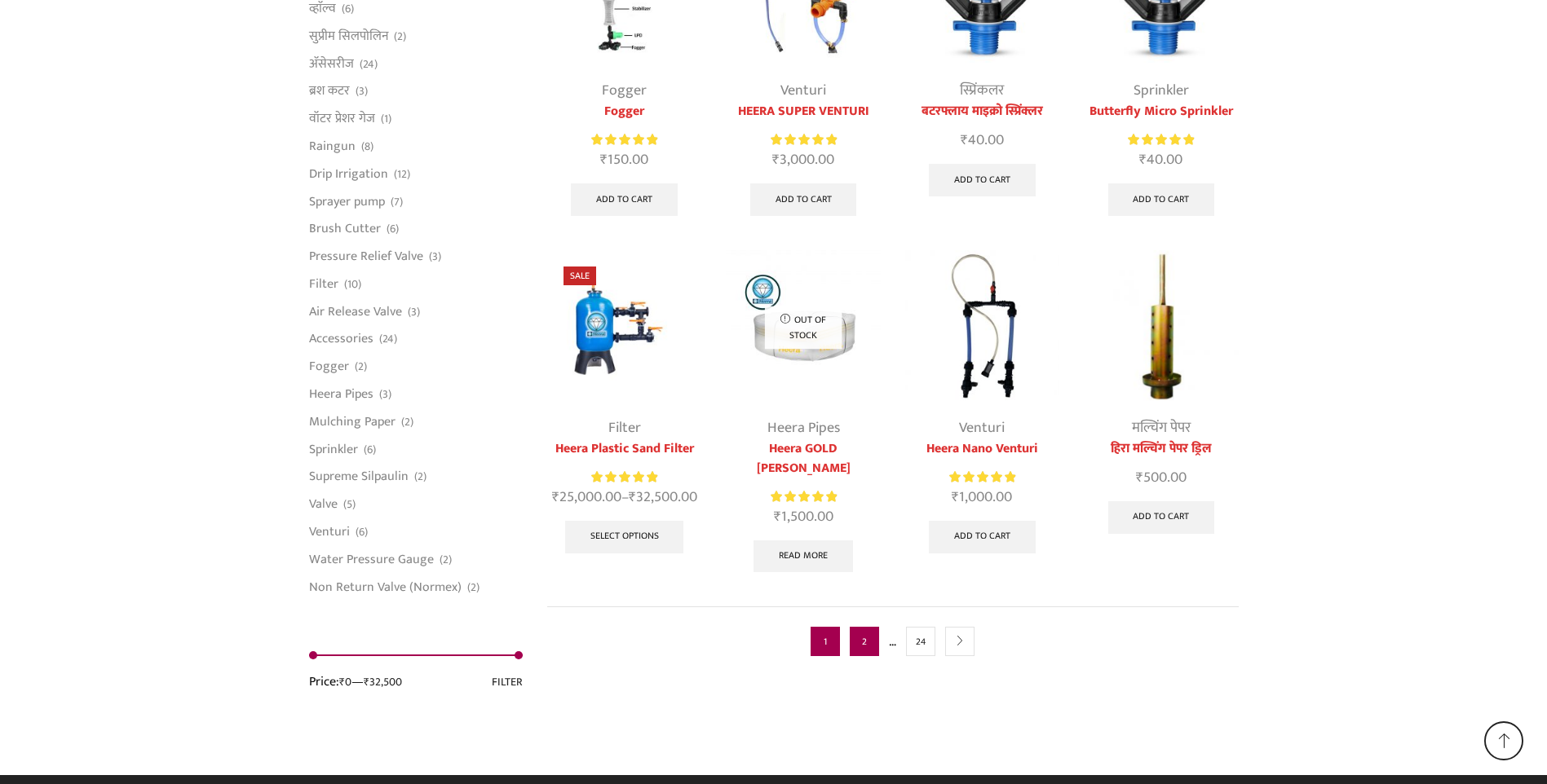
click at [862, 627] on link "2" at bounding box center [864, 641] width 30 height 30
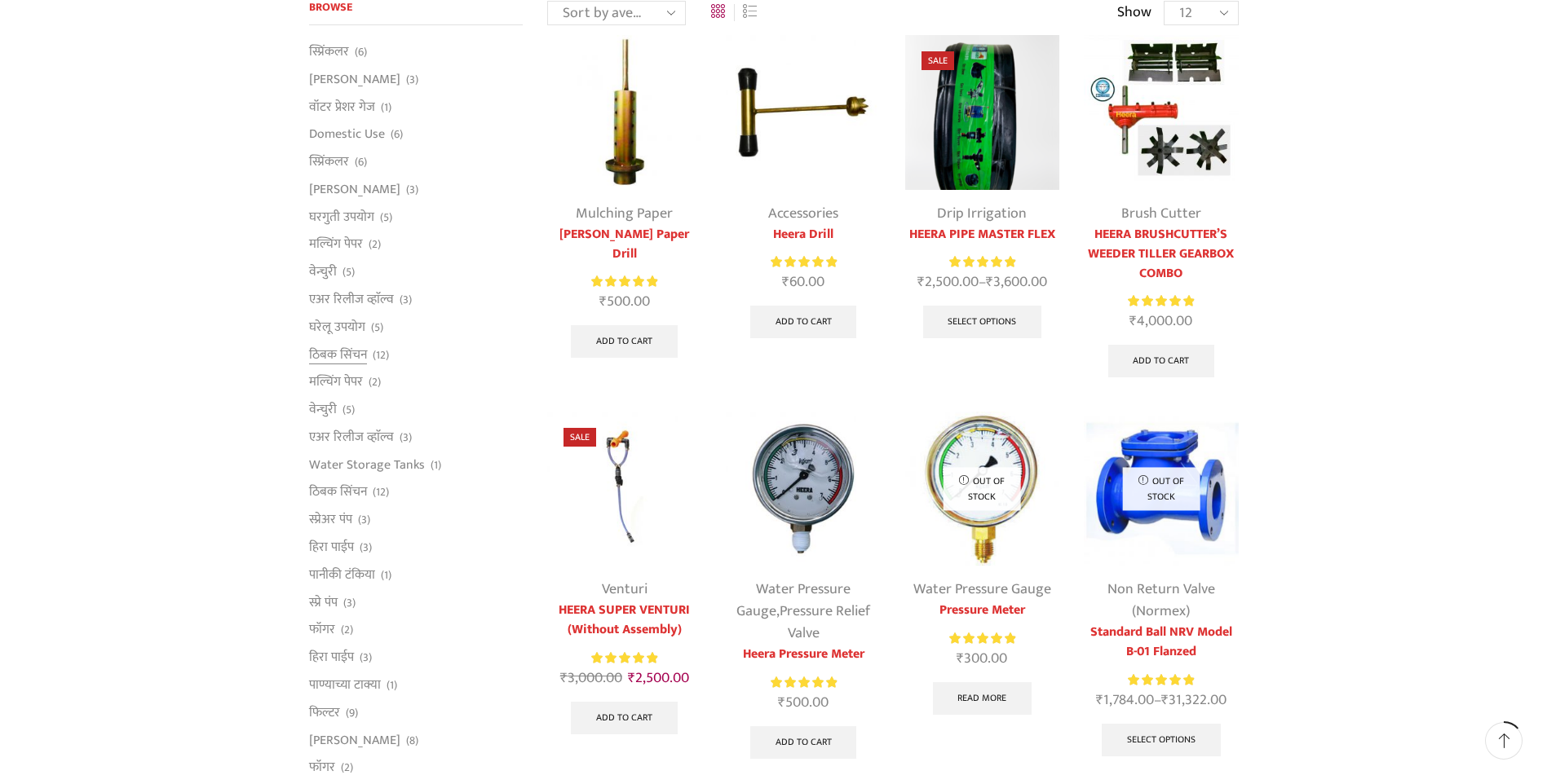
scroll to position [82, 0]
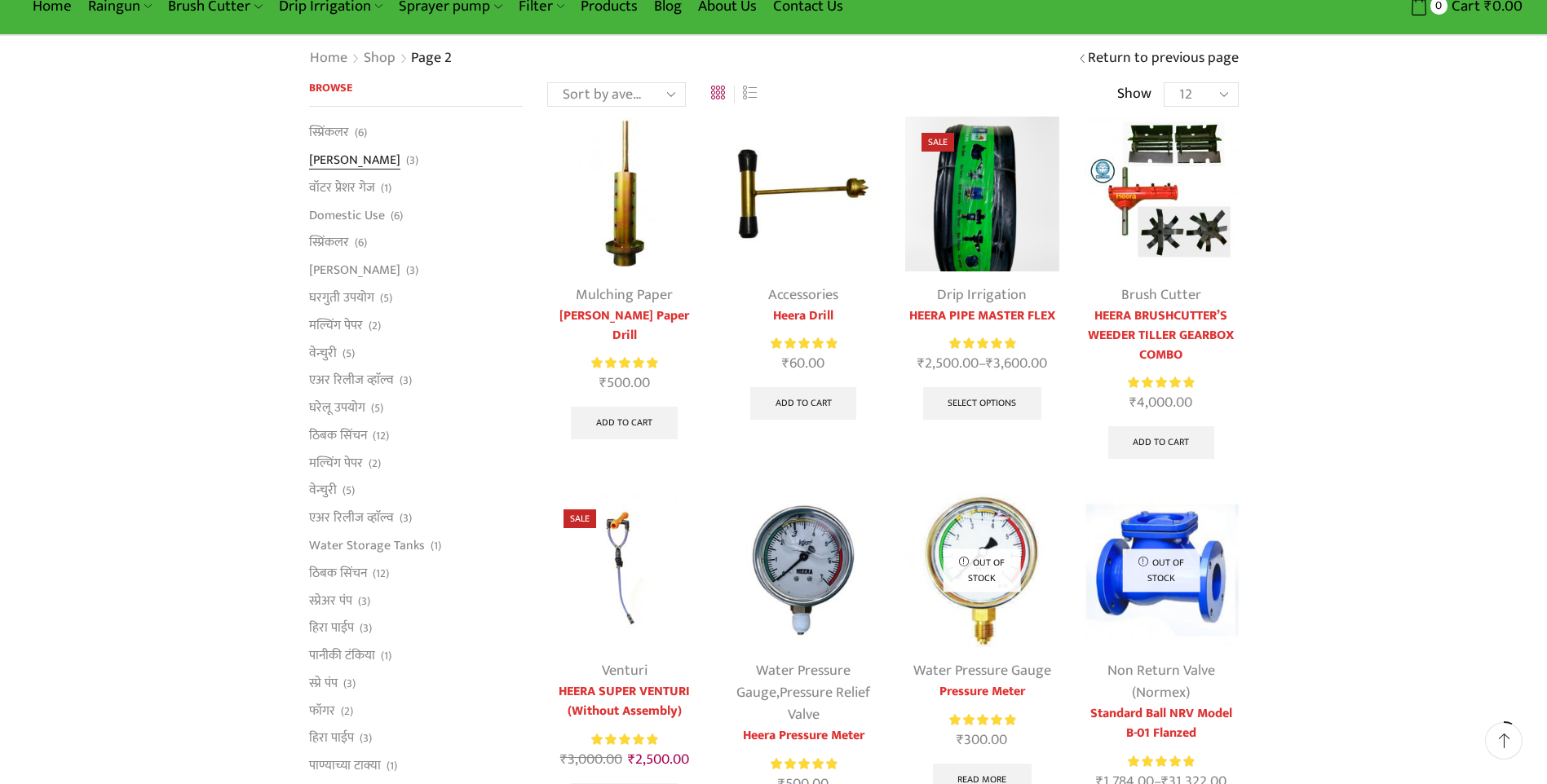
click at [354, 159] on link "[PERSON_NAME]" at bounding box center [354, 161] width 91 height 28
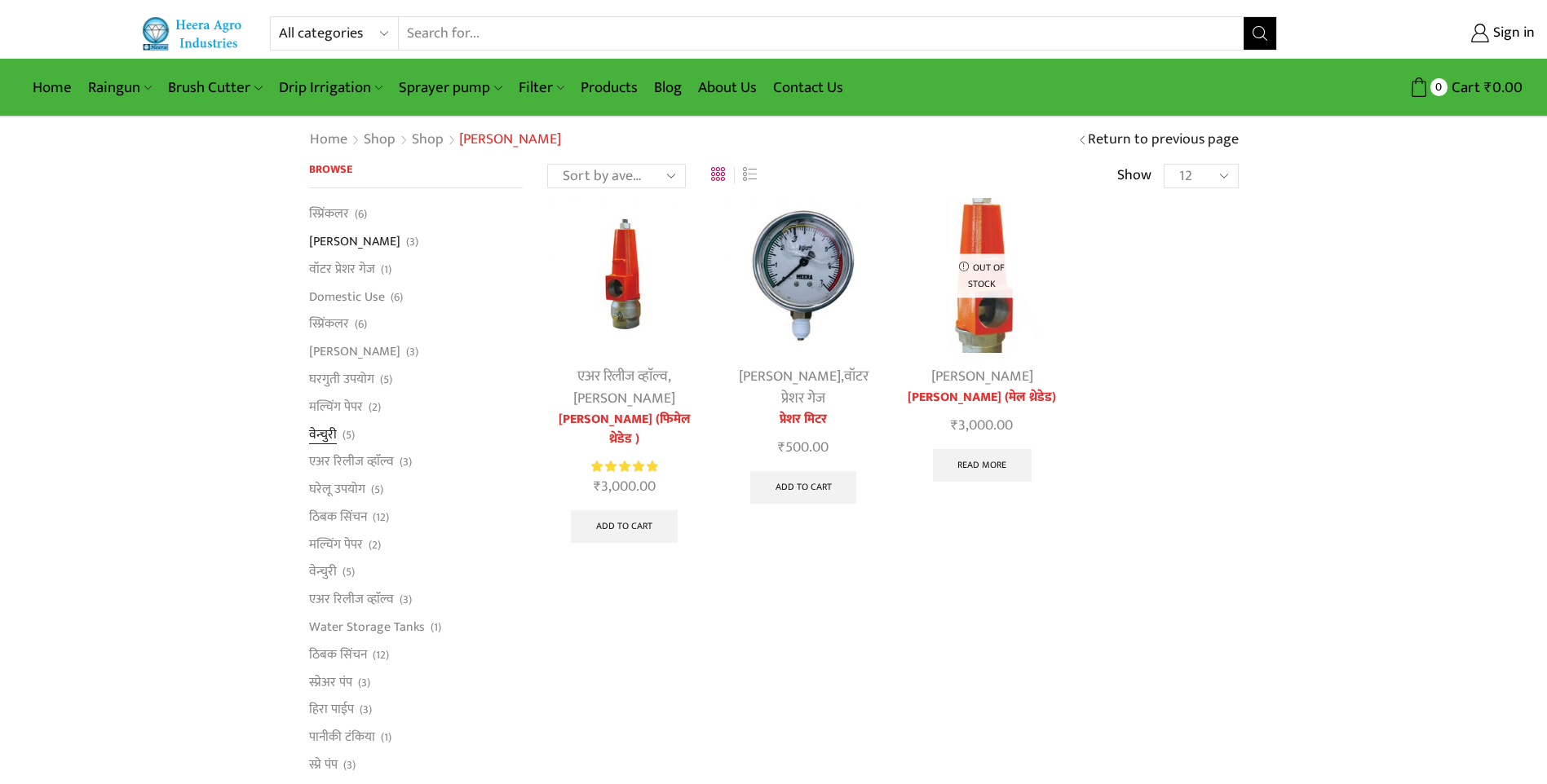
click at [318, 429] on link "वेन्चुरी" at bounding box center [322, 435] width 28 height 28
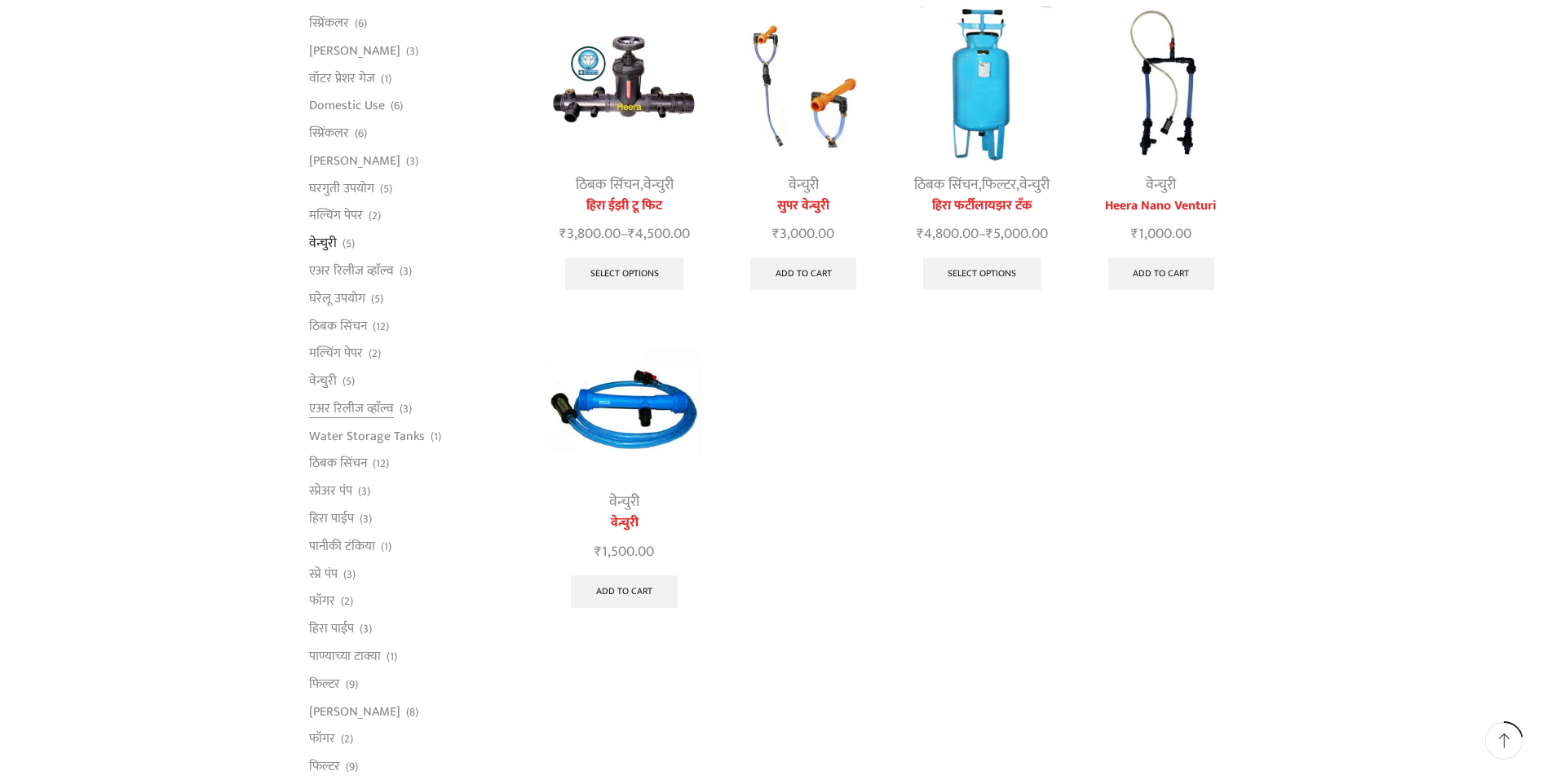
scroll to position [163, 0]
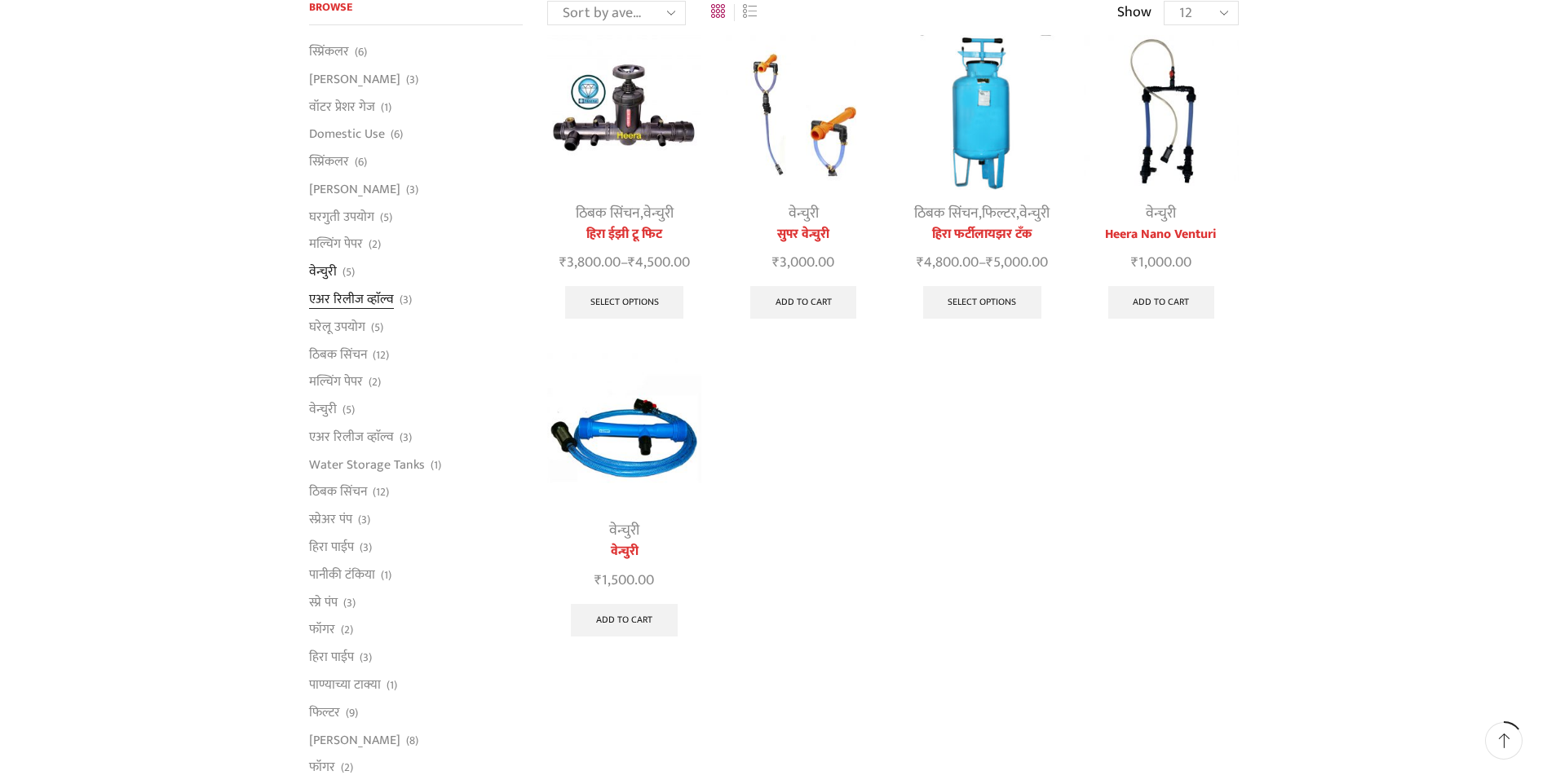
click at [338, 303] on link "एअर रिलीज व्हाॅल्व" at bounding box center [351, 300] width 85 height 28
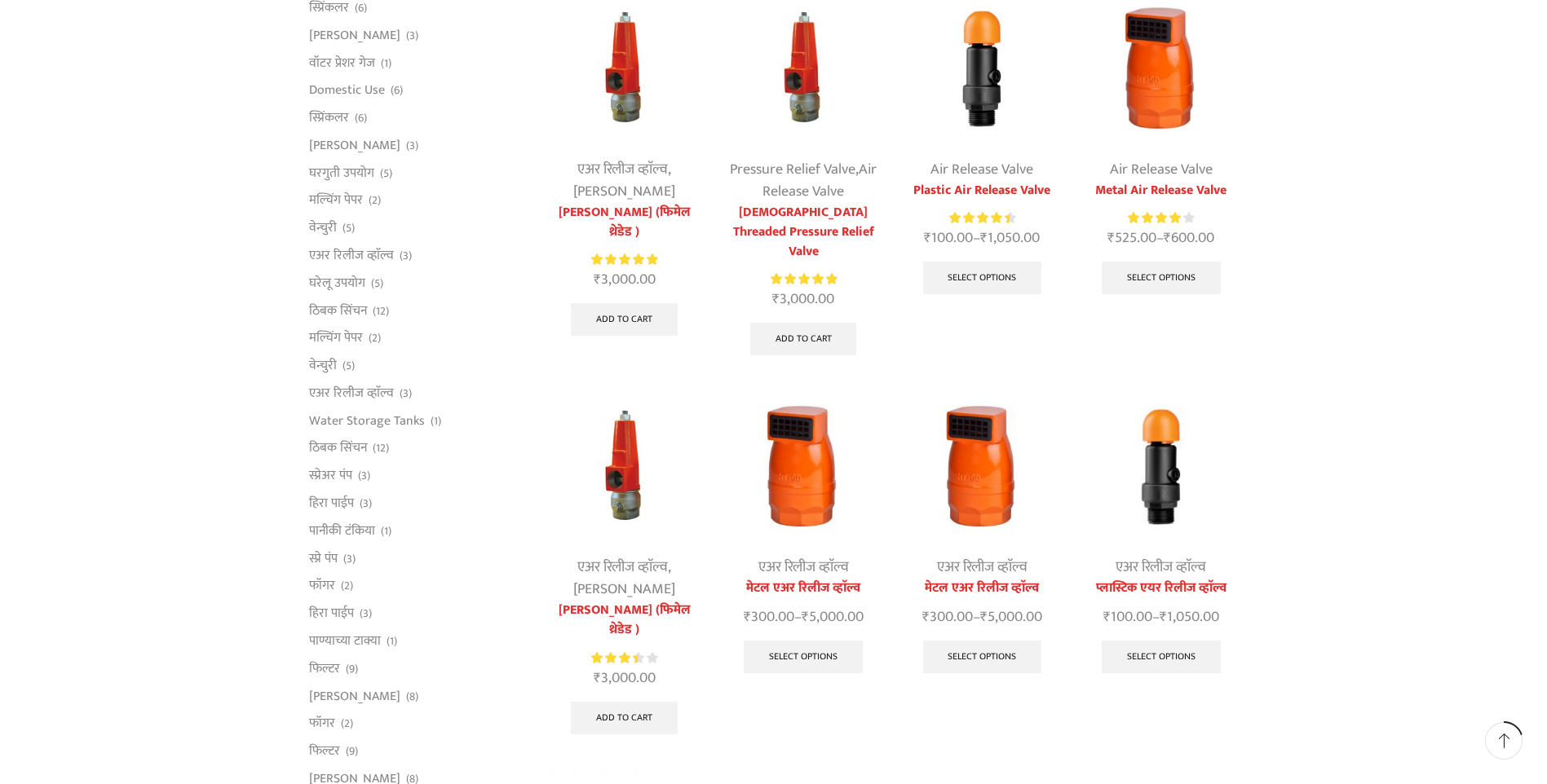
scroll to position [245, 0]
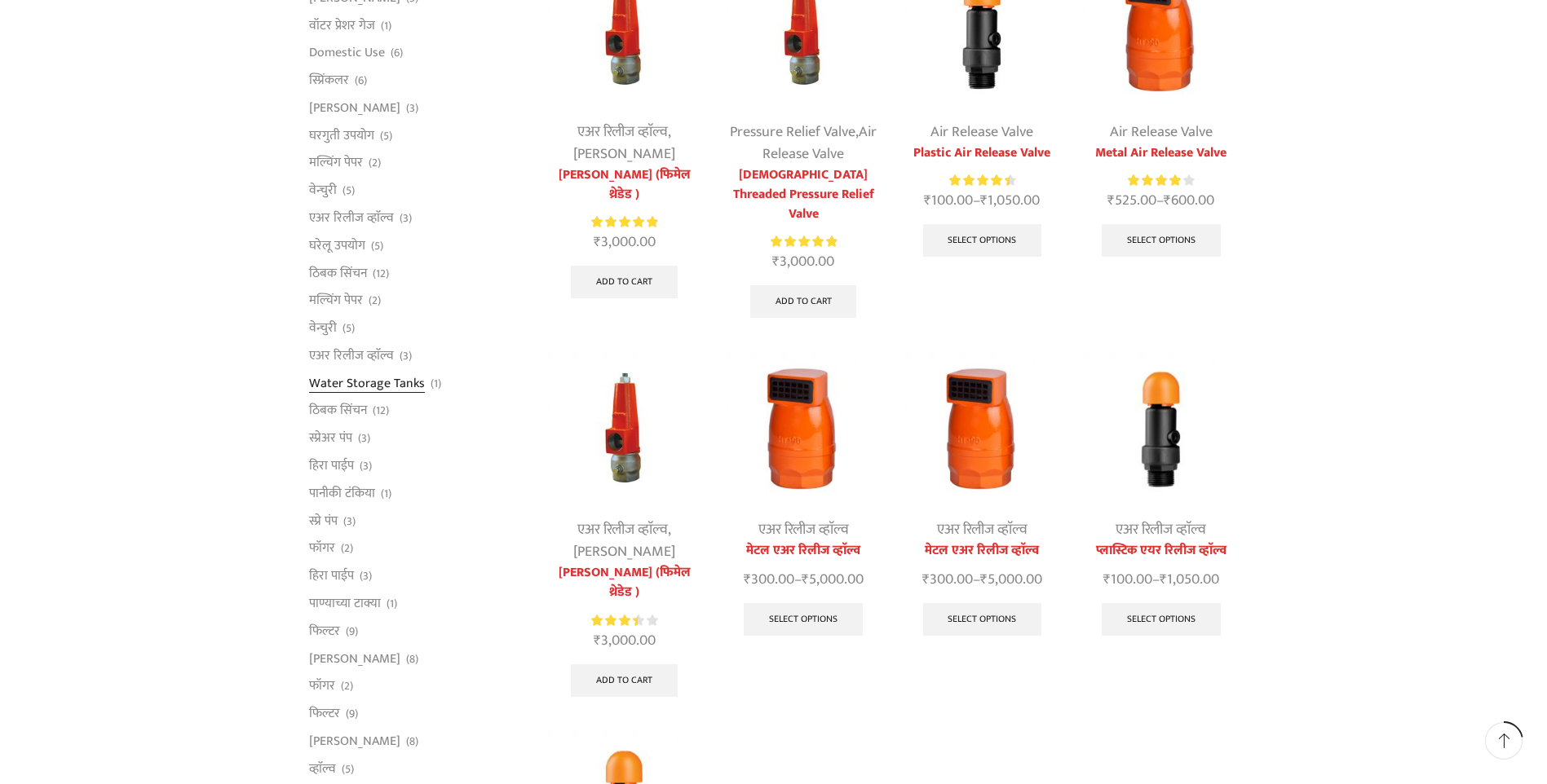
click at [356, 383] on link "Water Storage Tanks" at bounding box center [367, 383] width 116 height 28
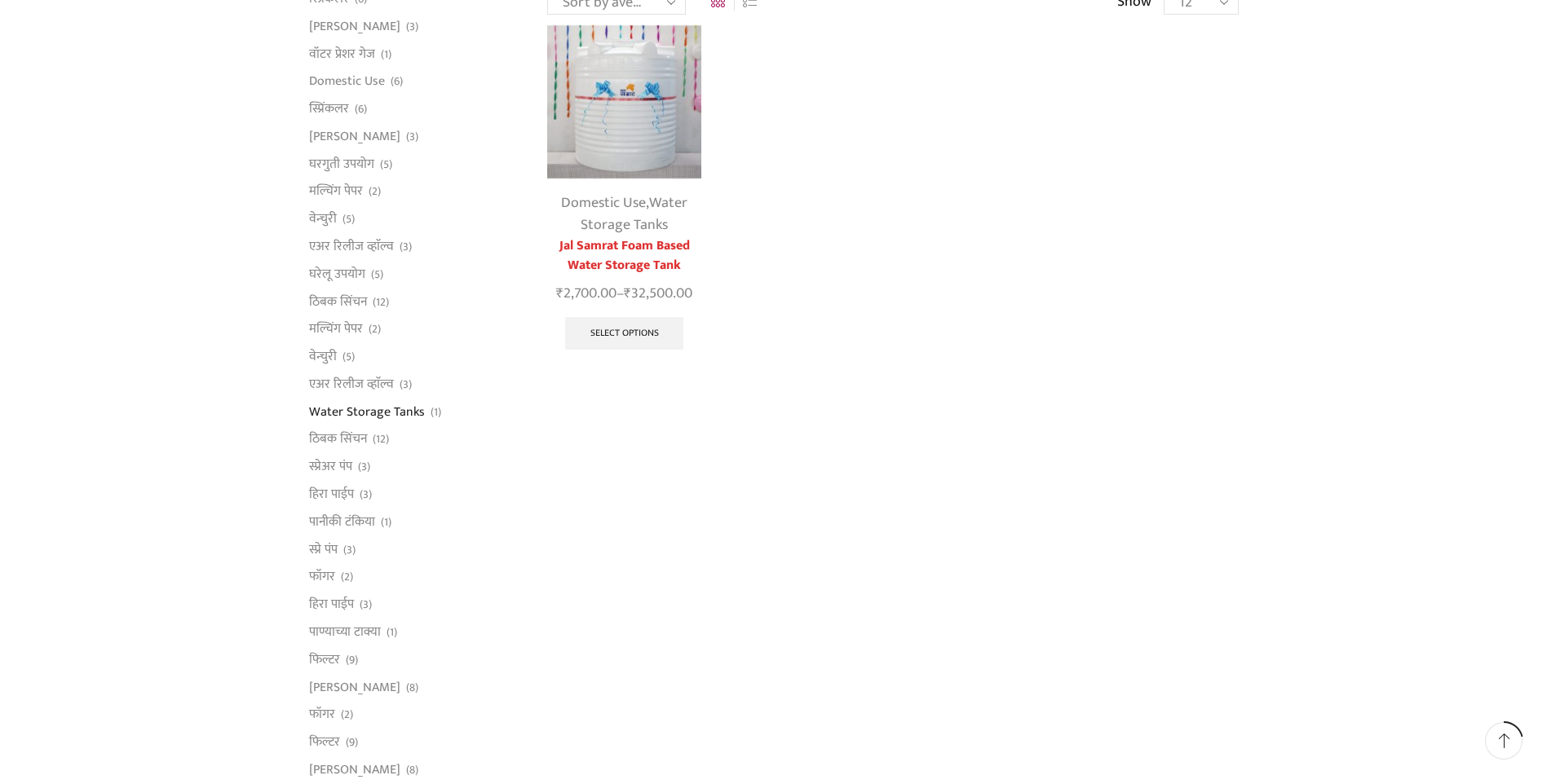
scroll to position [245, 0]
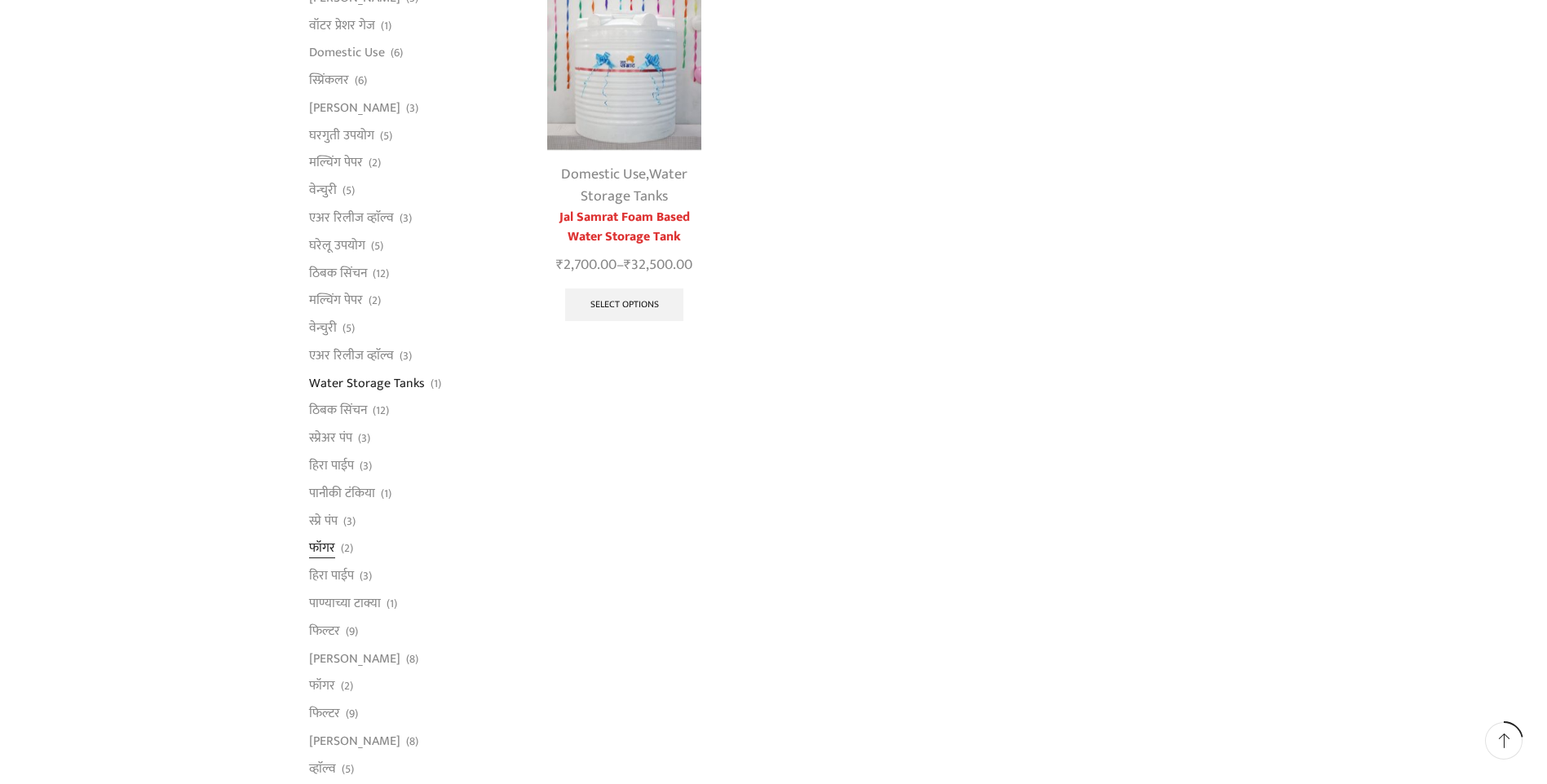
click at [324, 544] on link "फॉगर" at bounding box center [321, 548] width 26 height 28
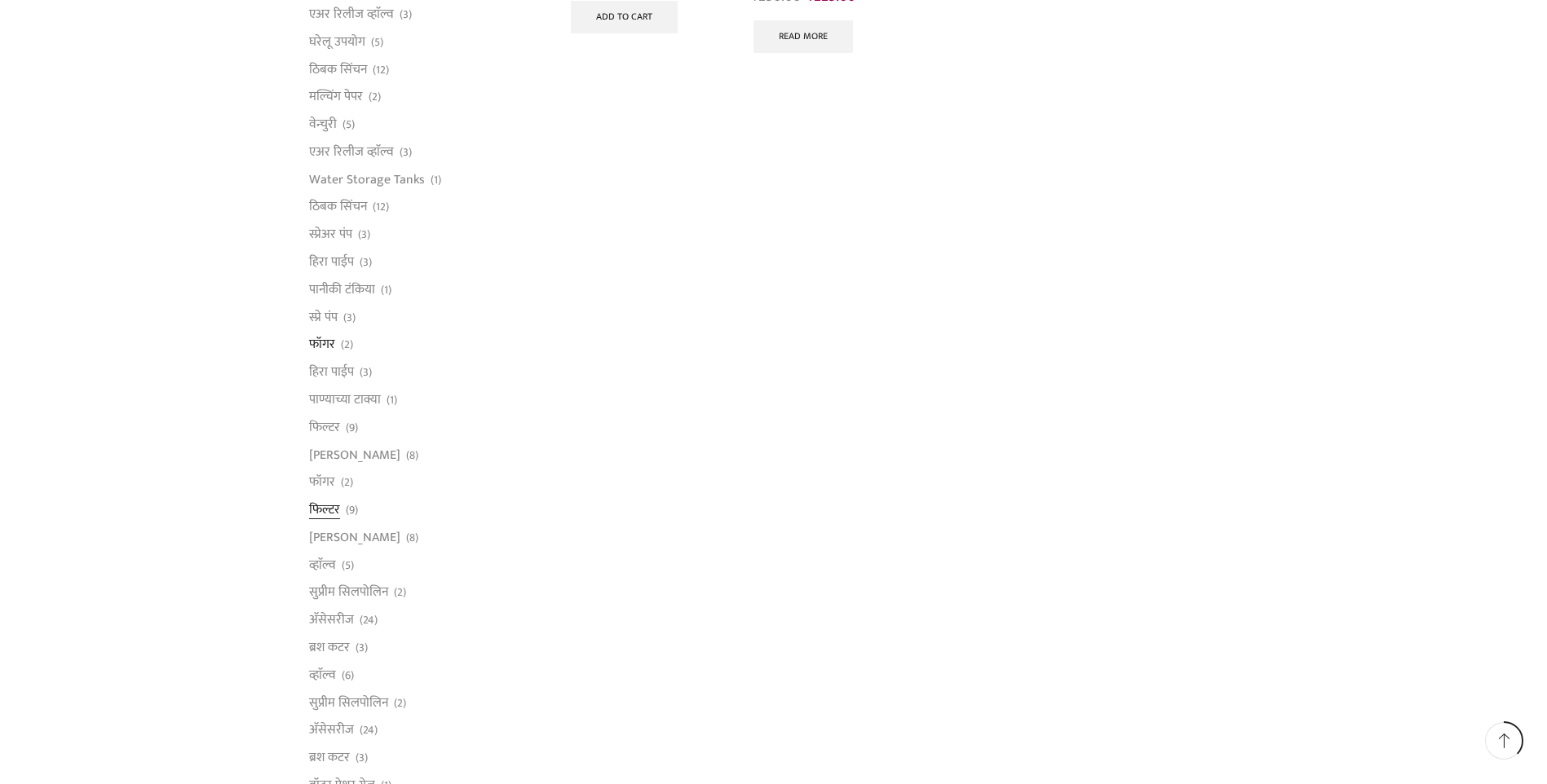
scroll to position [489, 0]
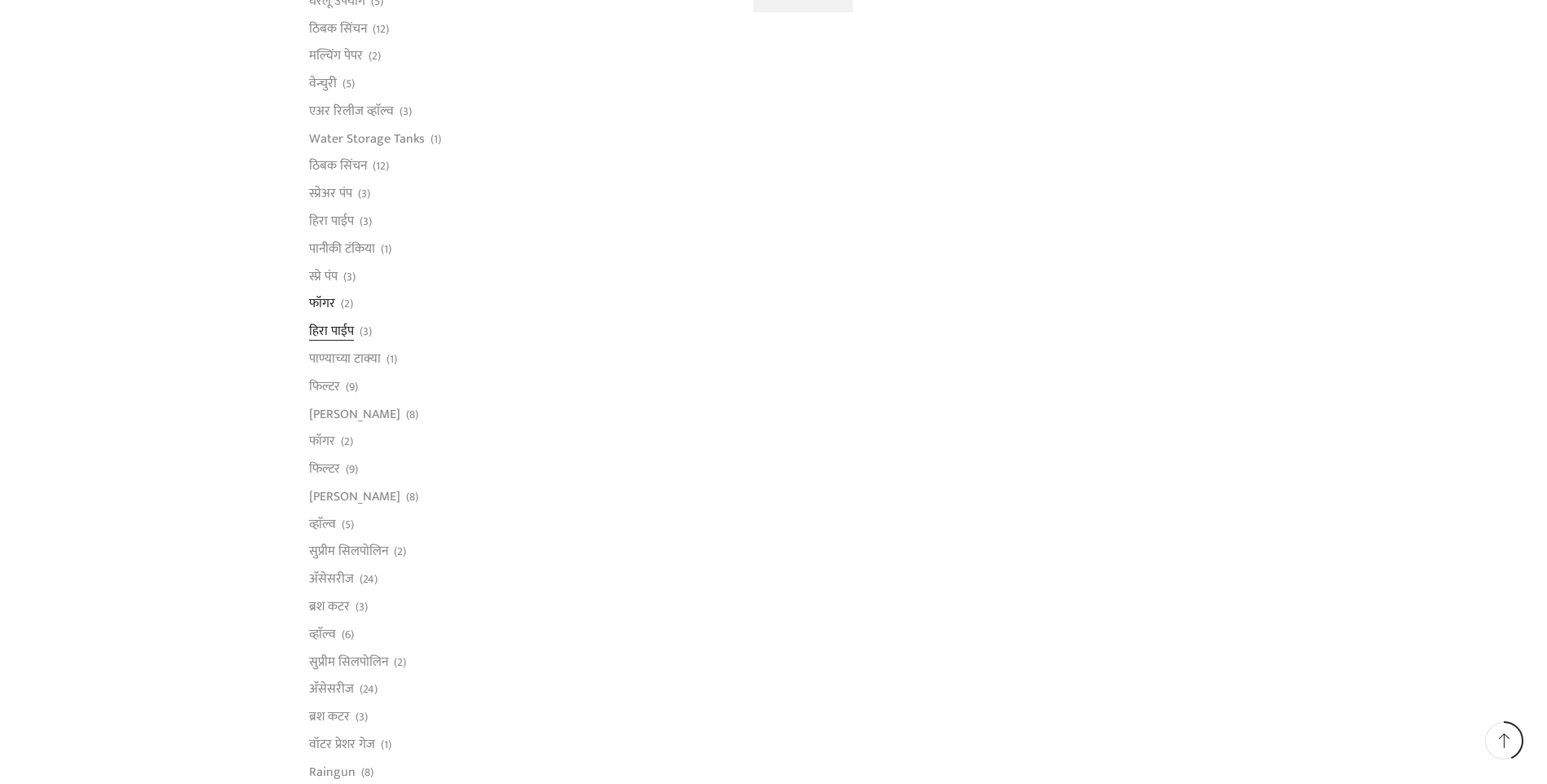
click at [341, 328] on link "हिरा पाईप" at bounding box center [331, 332] width 45 height 28
click at [325, 469] on link "Drip Irrigation" at bounding box center [348, 474] width 79 height 28
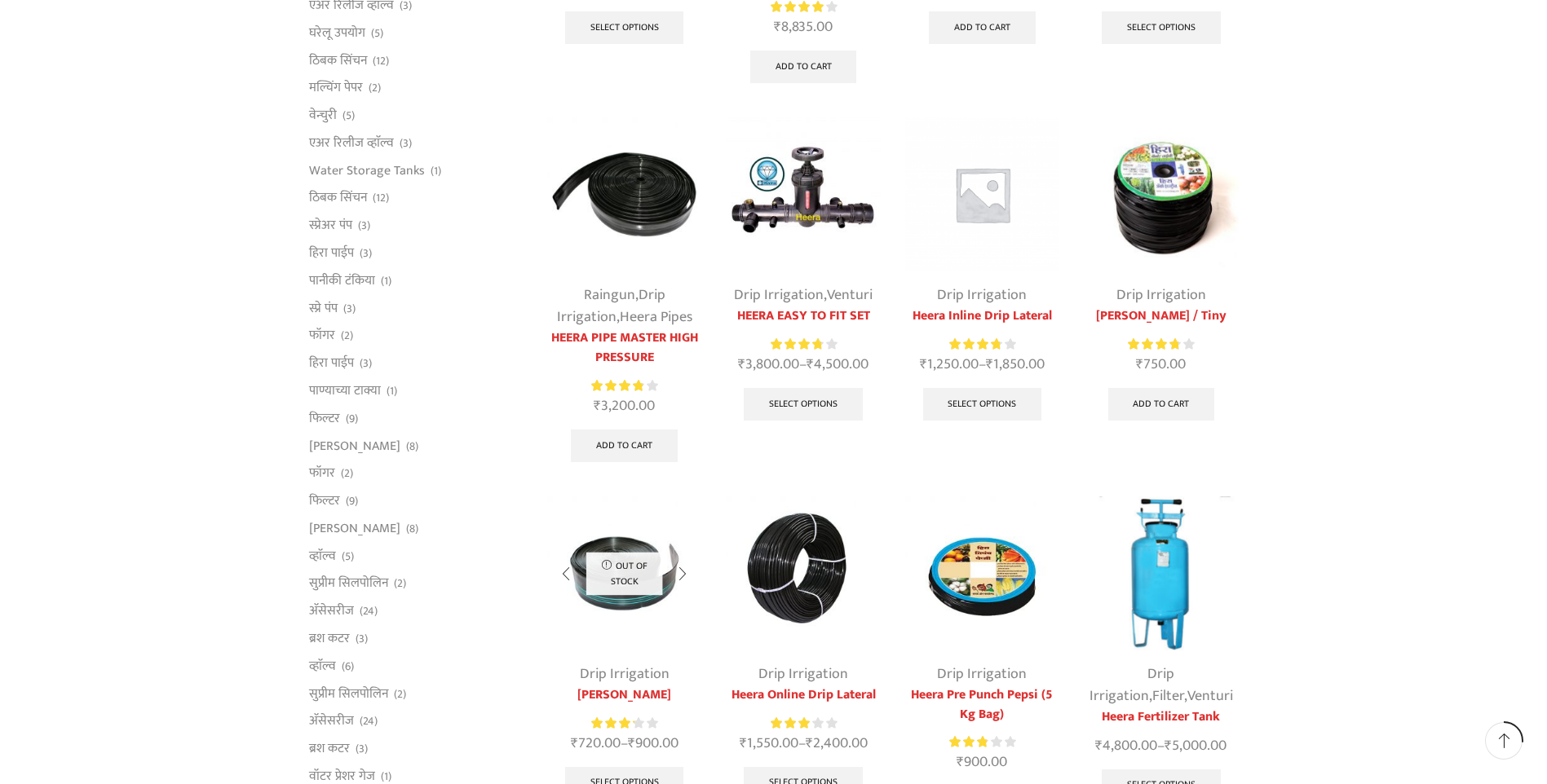
scroll to position [482, 0]
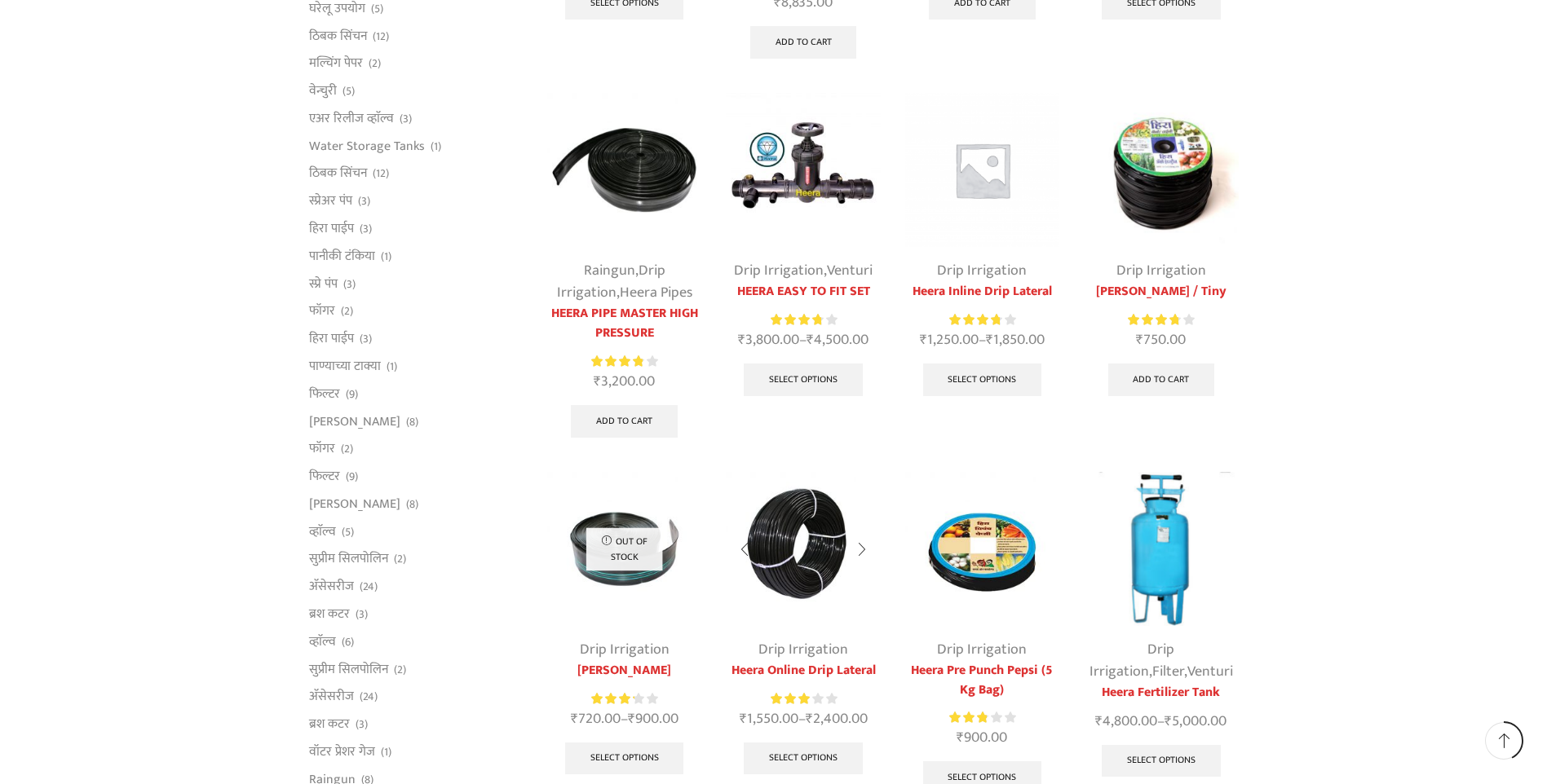
click at [771, 566] on img at bounding box center [802, 548] width 154 height 154
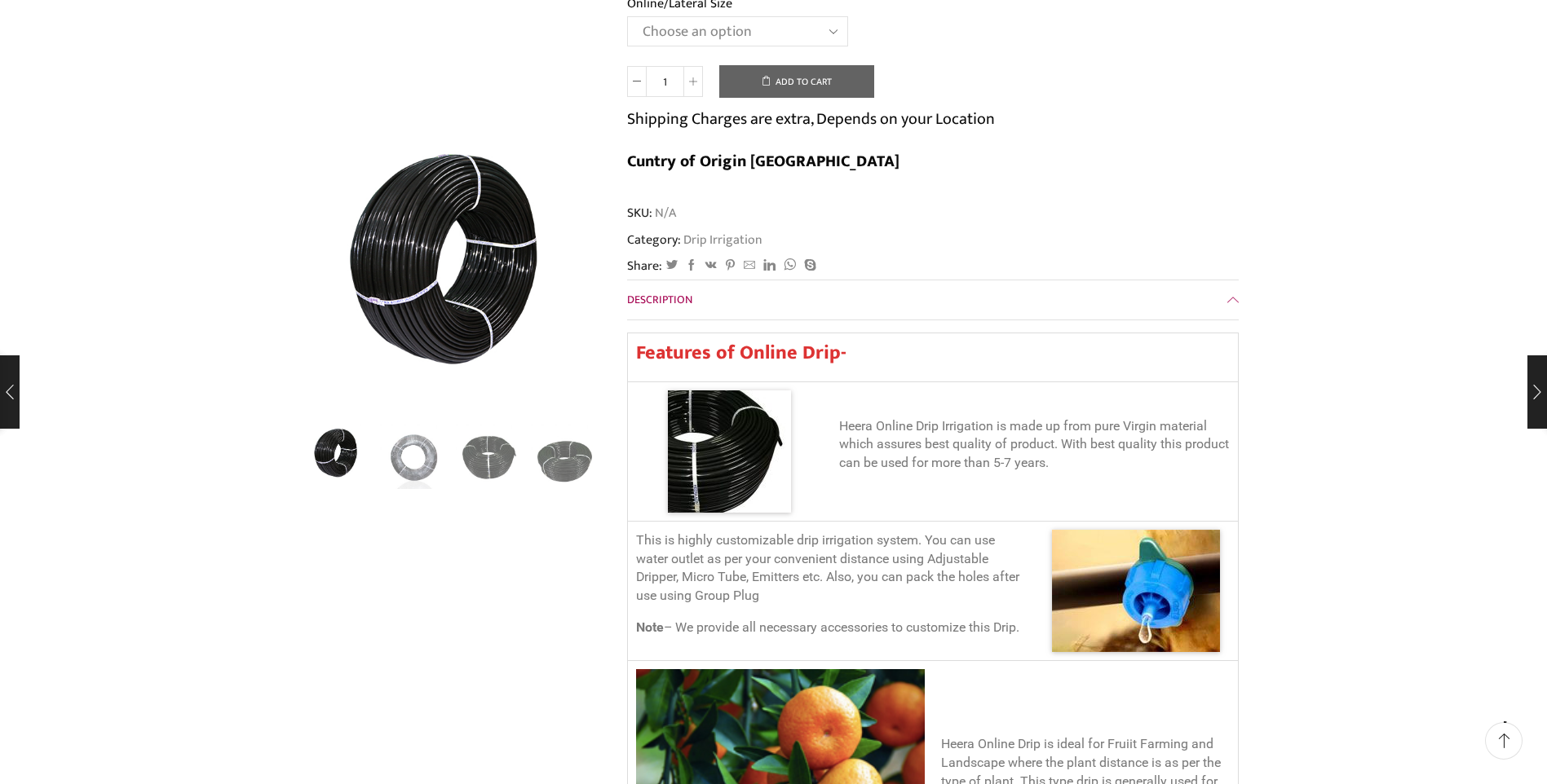
scroll to position [327, 0]
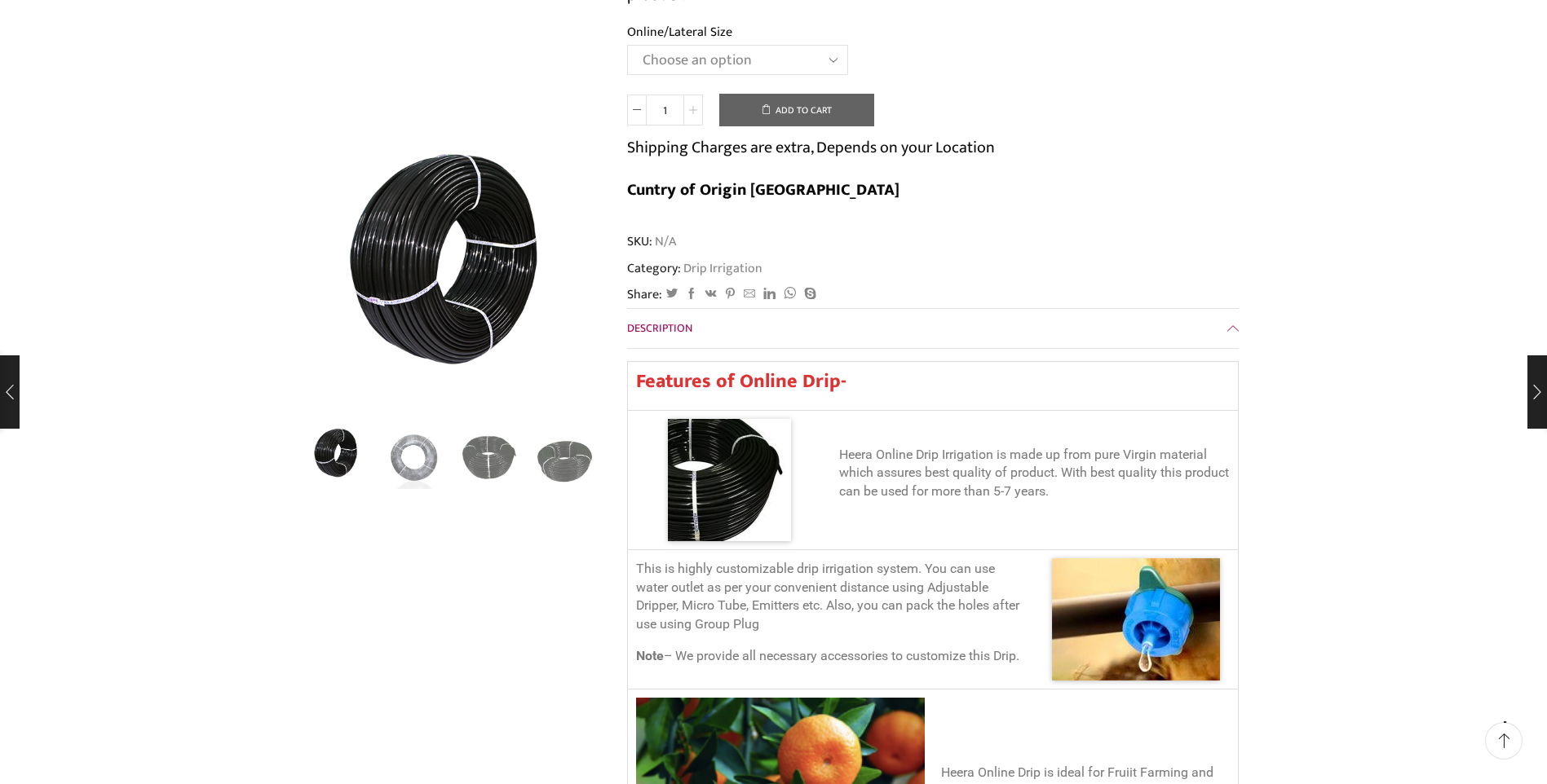
click at [697, 107] on span at bounding box center [692, 110] width 20 height 31
type input "4"
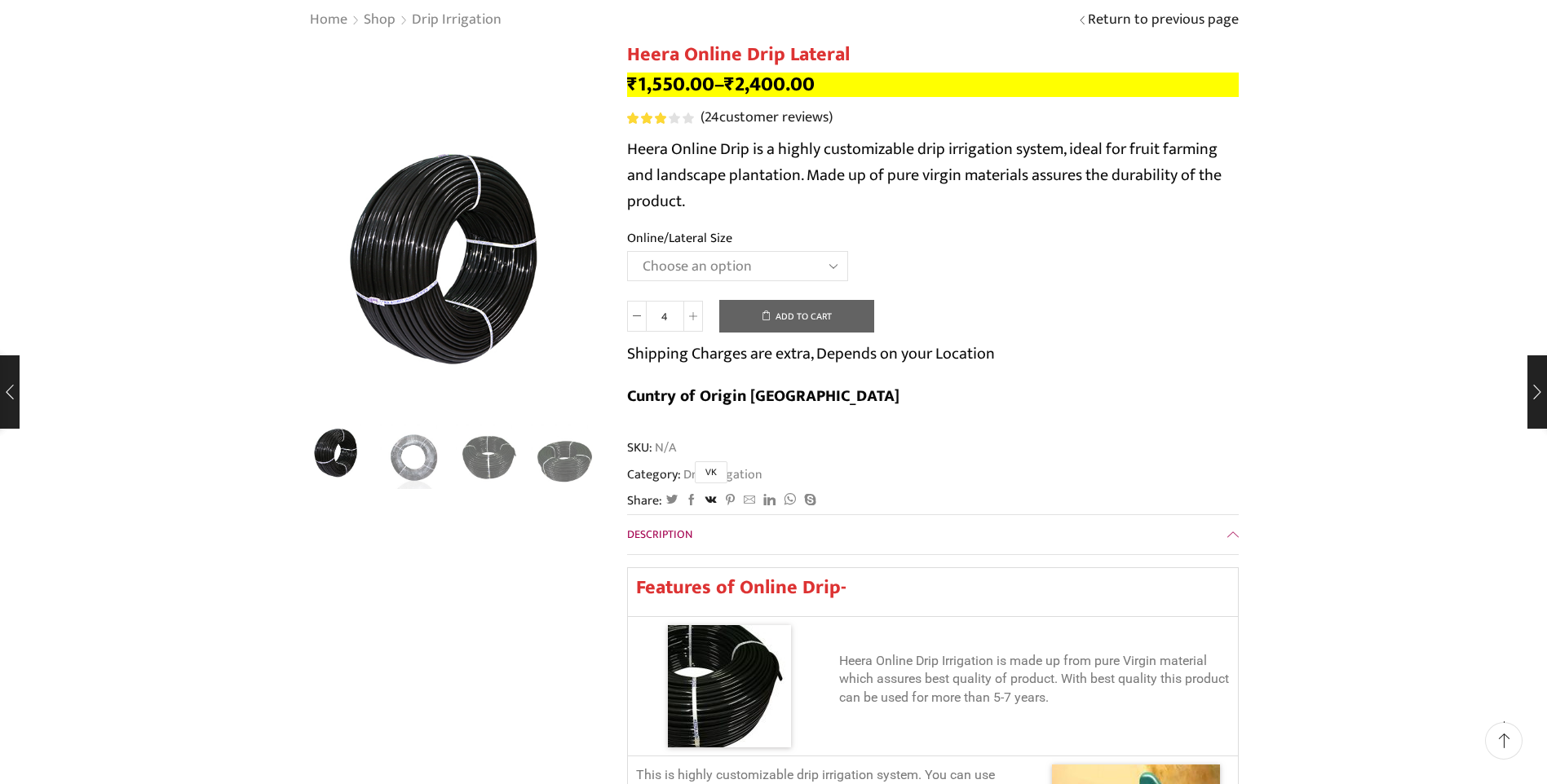
scroll to position [82, 0]
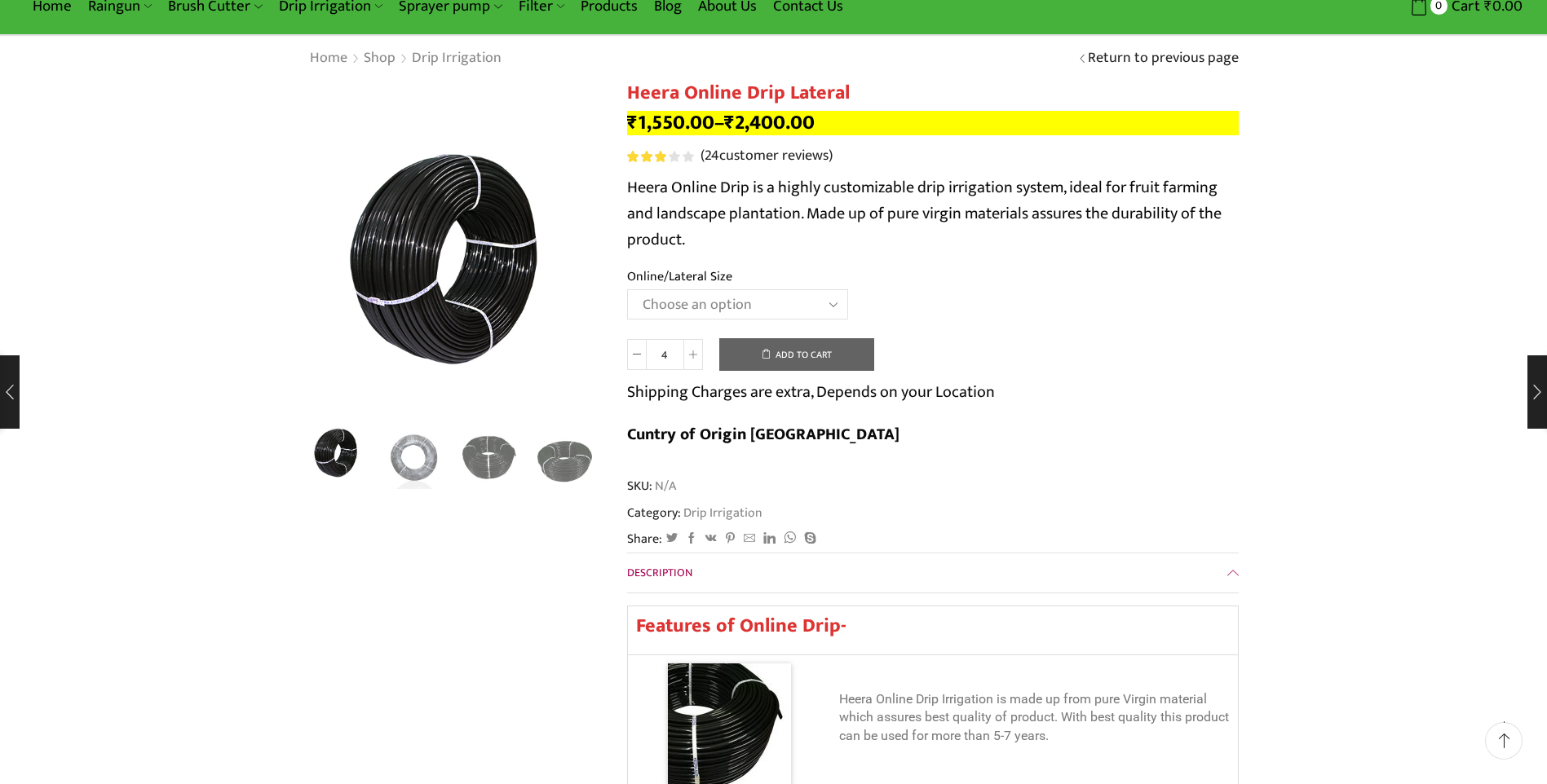
drag, startPoint x: 841, startPoint y: 357, endPoint x: 913, endPoint y: 85, distance: 281.4
click at [841, 357] on button "Add to cart" at bounding box center [797, 355] width 155 height 32
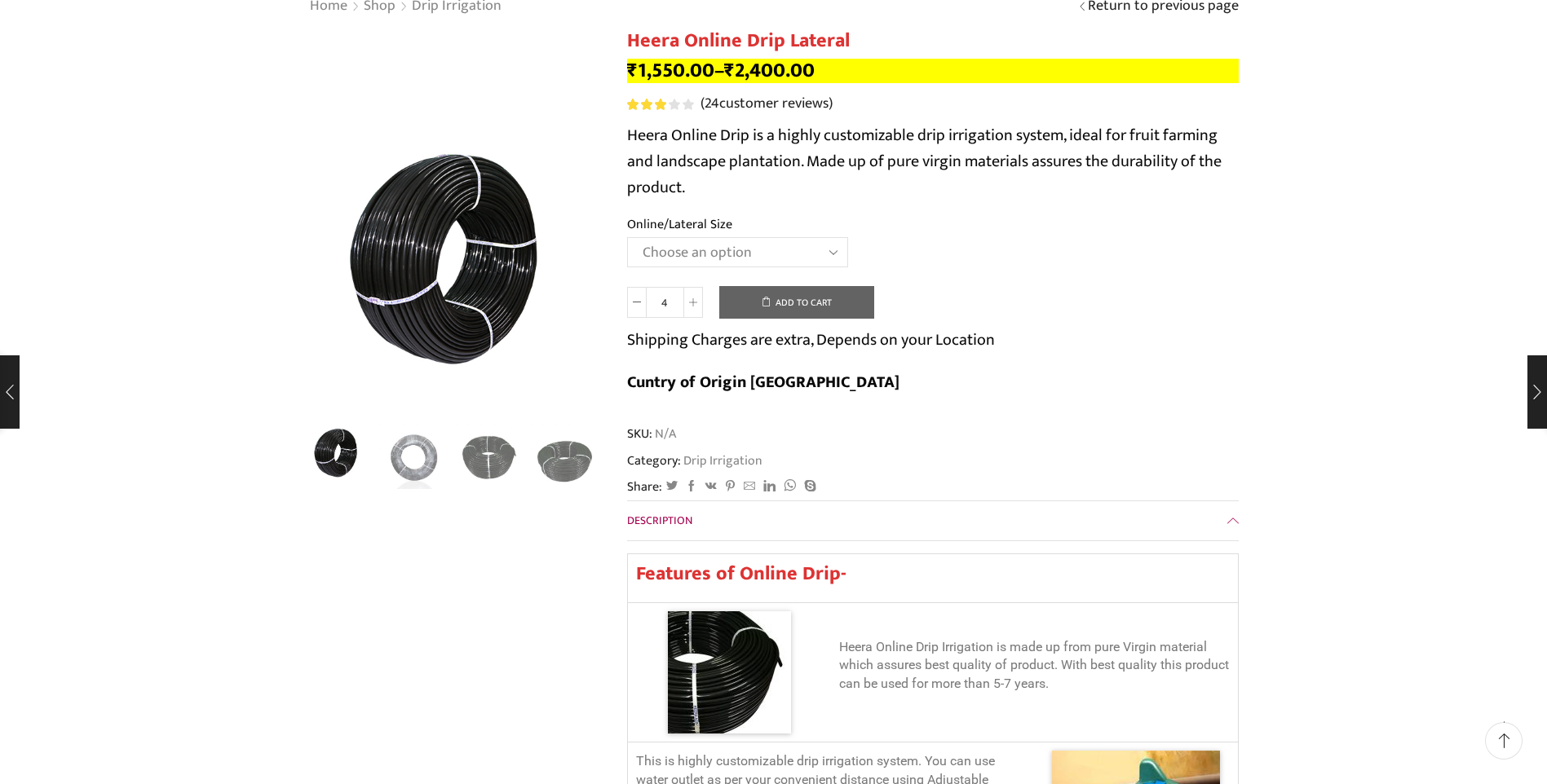
scroll to position [0, 0]
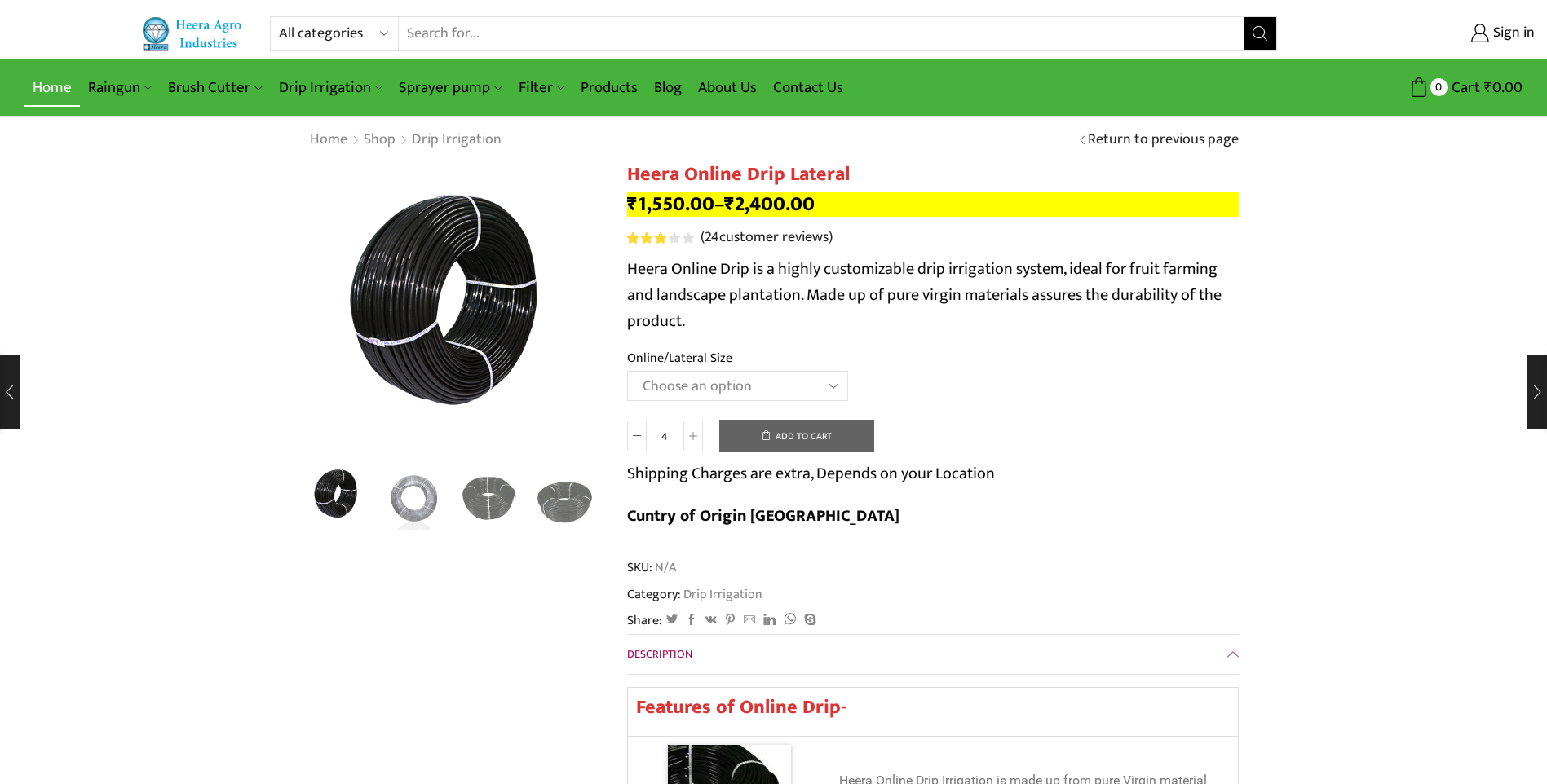
click at [46, 85] on link "Home" at bounding box center [52, 88] width 55 height 38
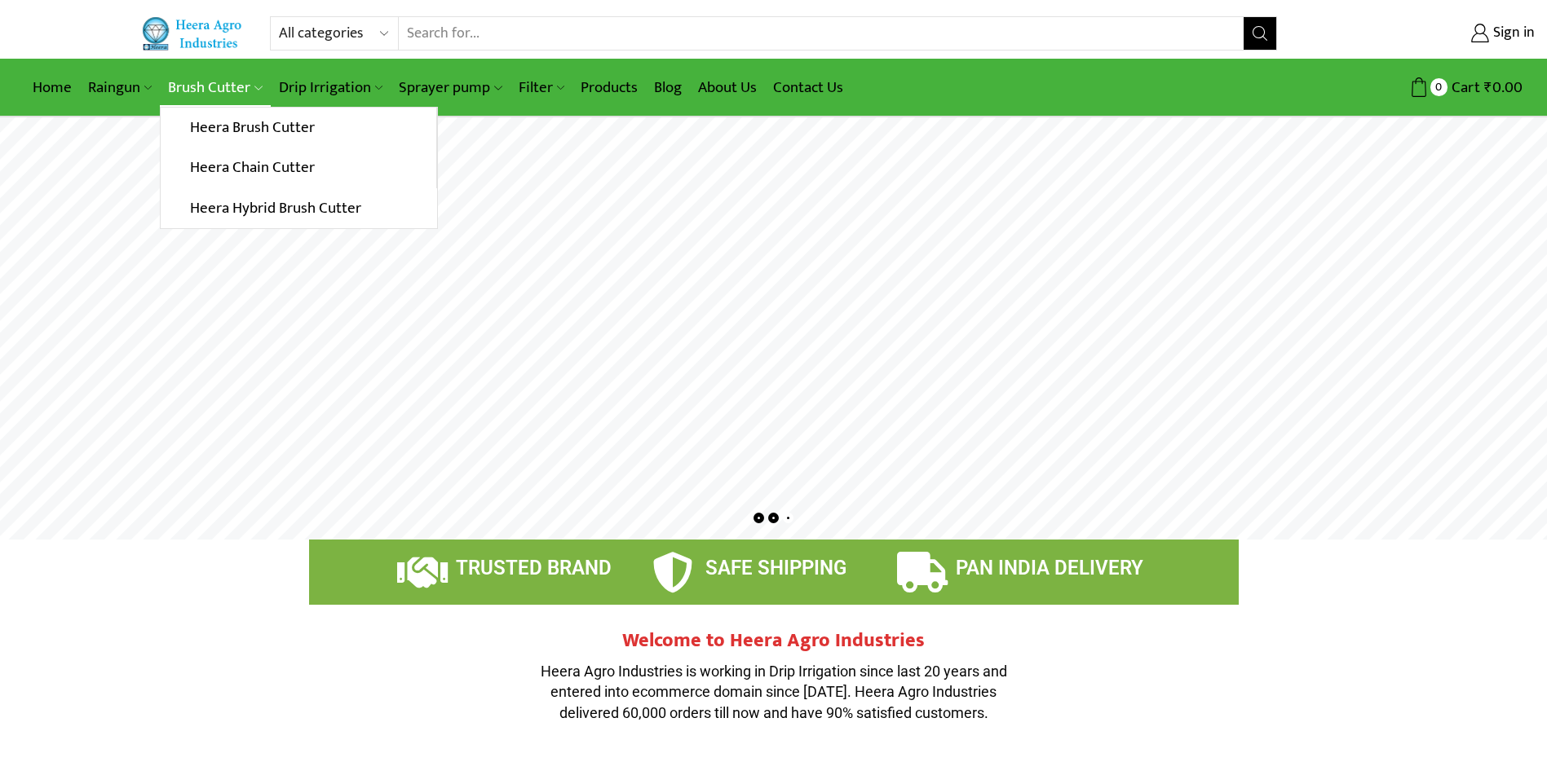
click at [208, 84] on link "Brush Cutter" at bounding box center [214, 88] width 110 height 38
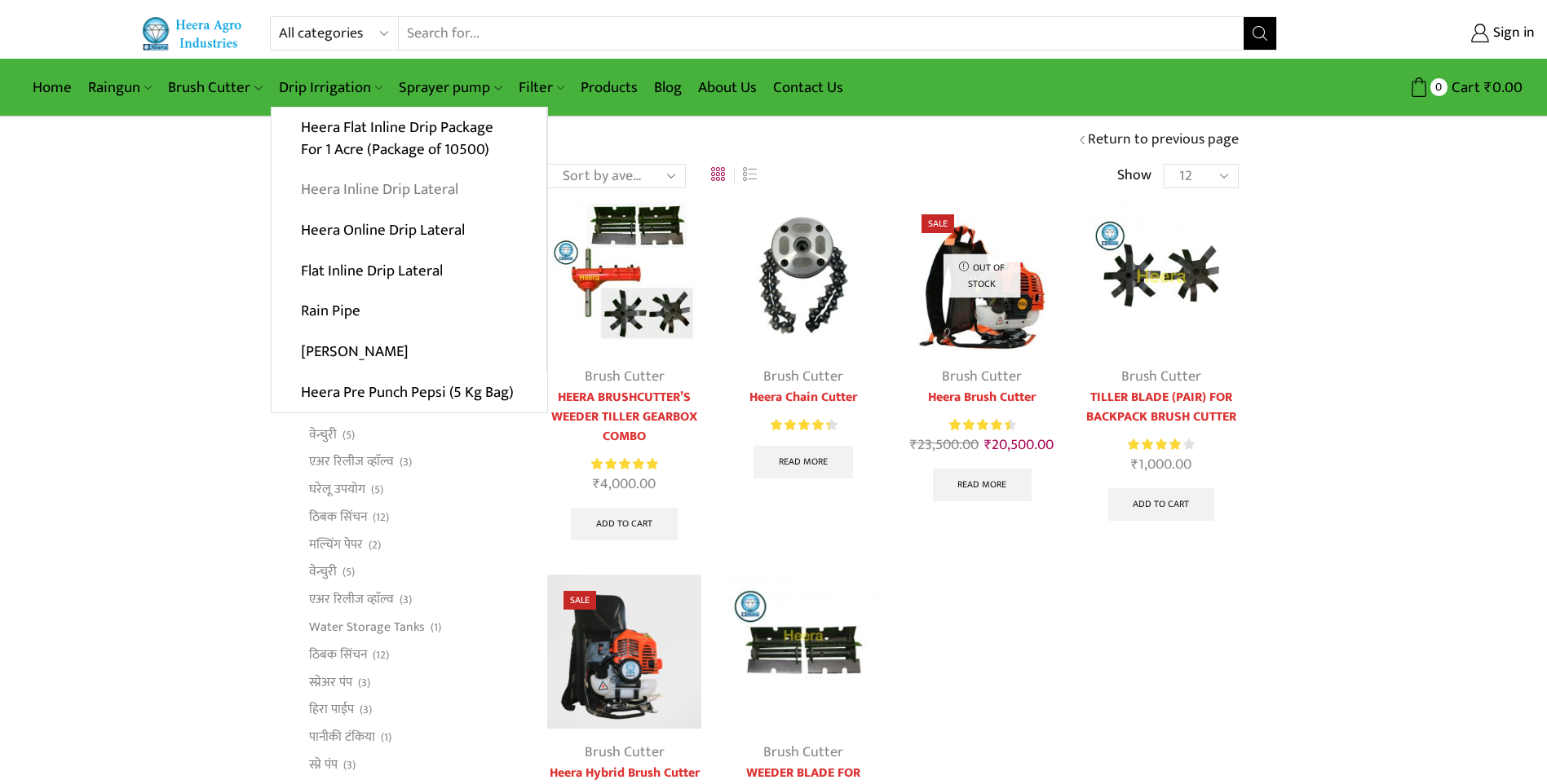
click at [346, 190] on link "Heera Inline Drip Lateral" at bounding box center [408, 190] width 275 height 41
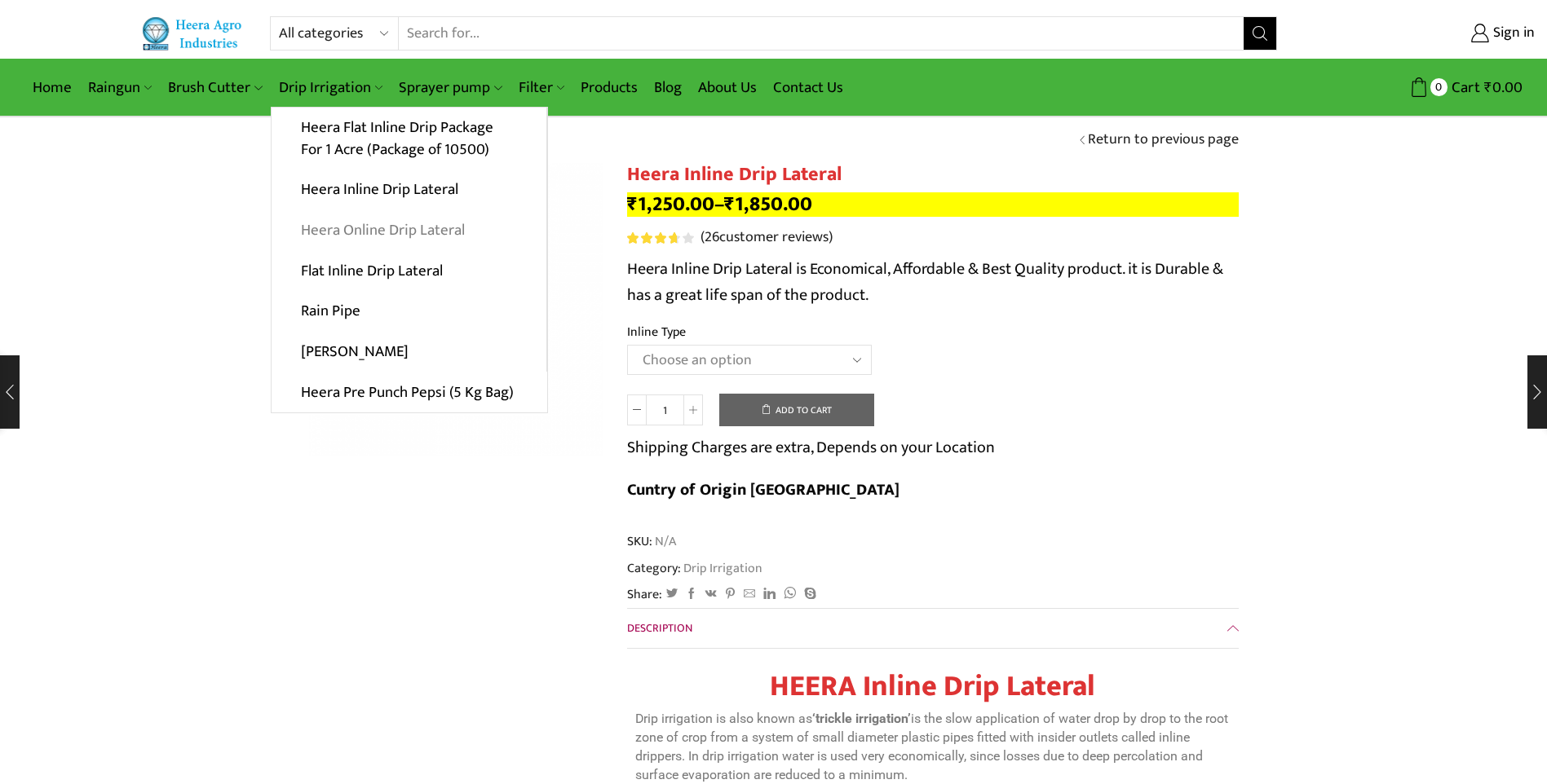
click at [354, 225] on link "Heera Online Drip Lateral" at bounding box center [408, 230] width 275 height 41
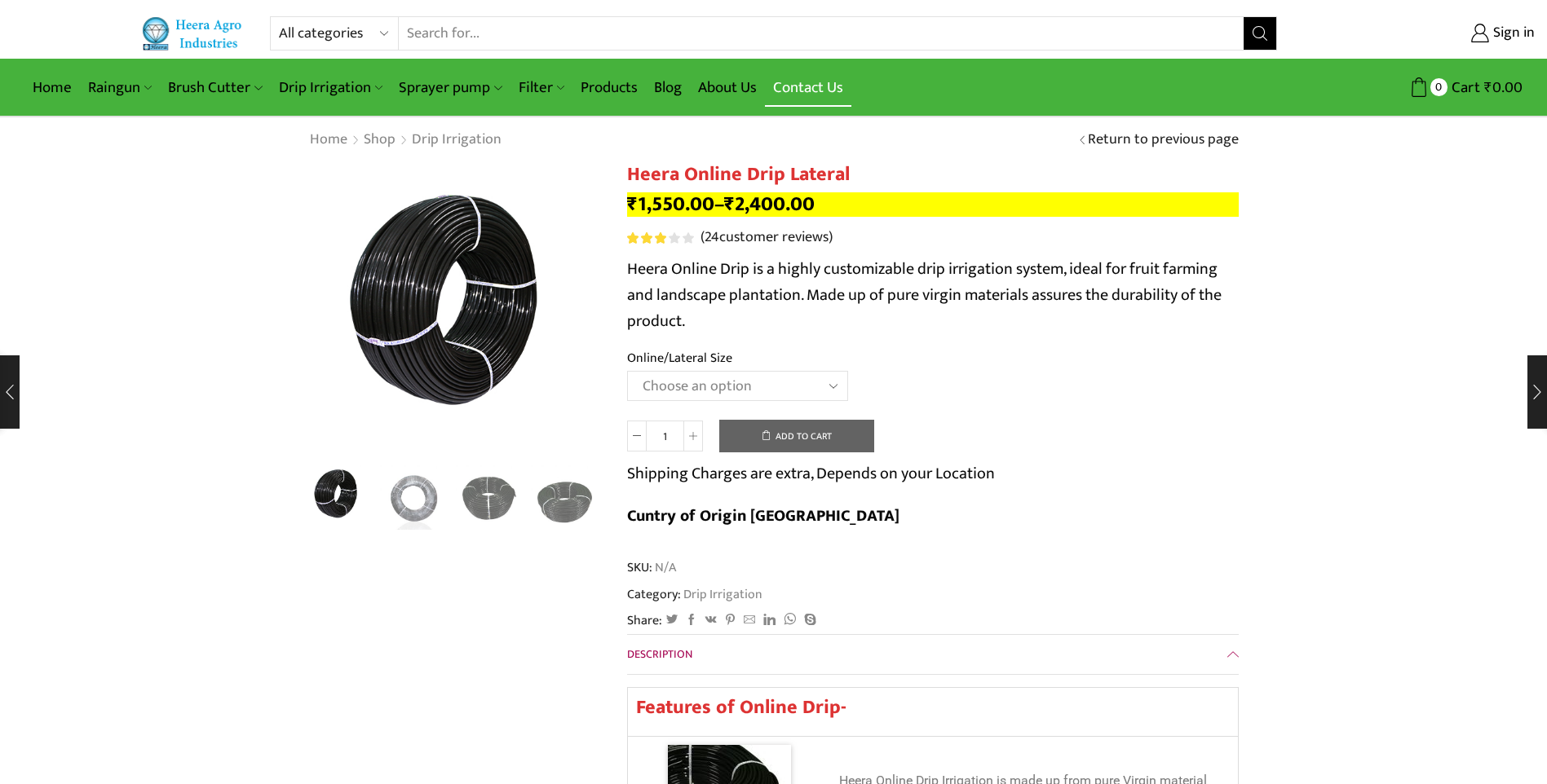
click at [788, 85] on link "Contact Us" at bounding box center [808, 88] width 87 height 38
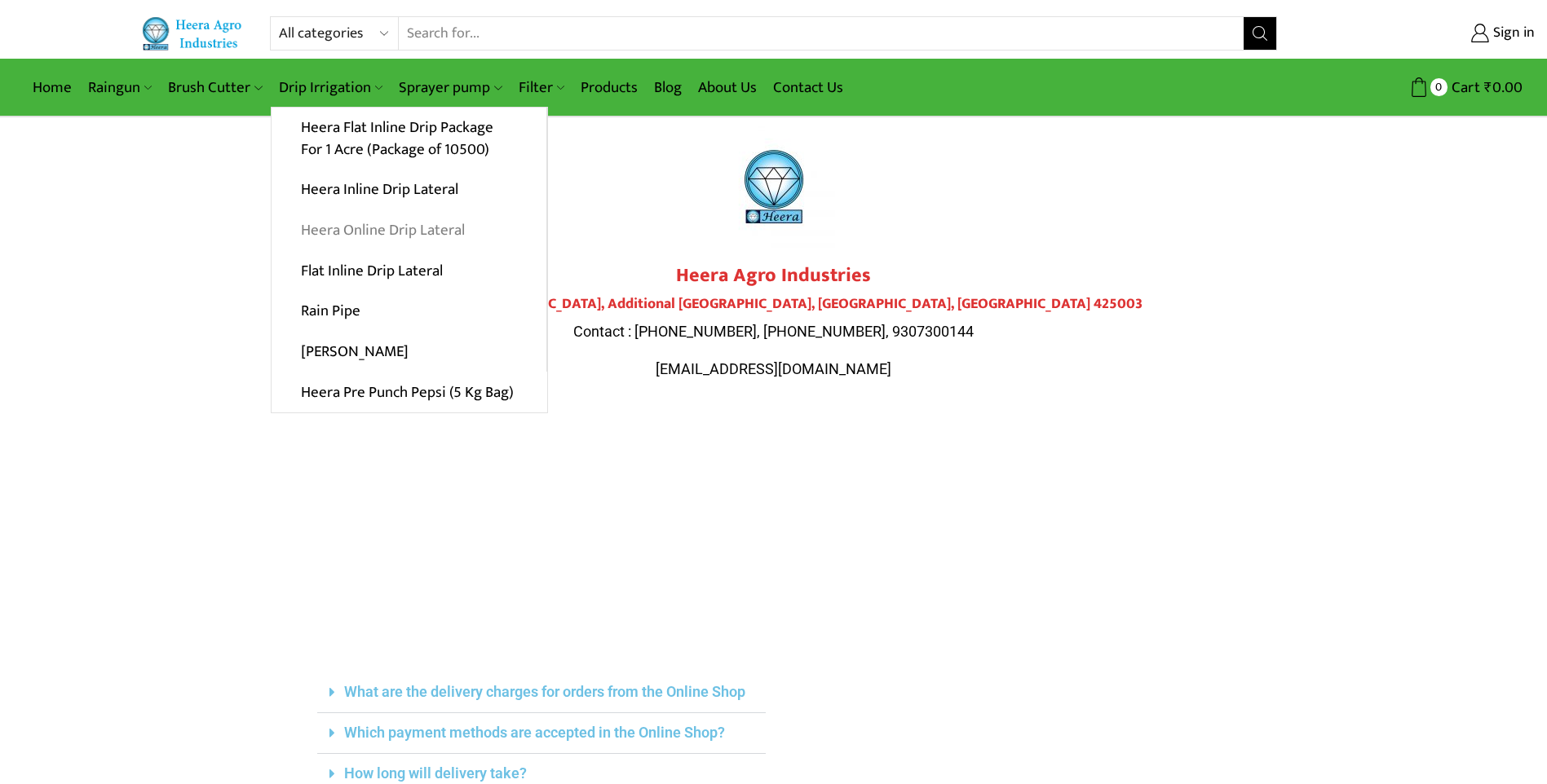
click at [351, 229] on link "Heera Online Drip Lateral" at bounding box center [408, 230] width 275 height 41
